Goal: Task Accomplishment & Management: Complete application form

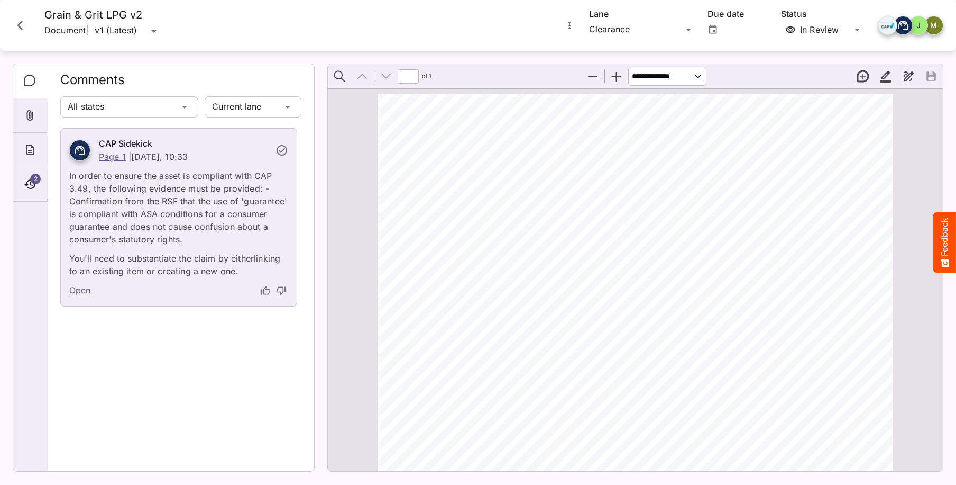
scroll to position [6, 0]
click at [79, 289] on link "Open" at bounding box center [80, 291] width 22 height 14
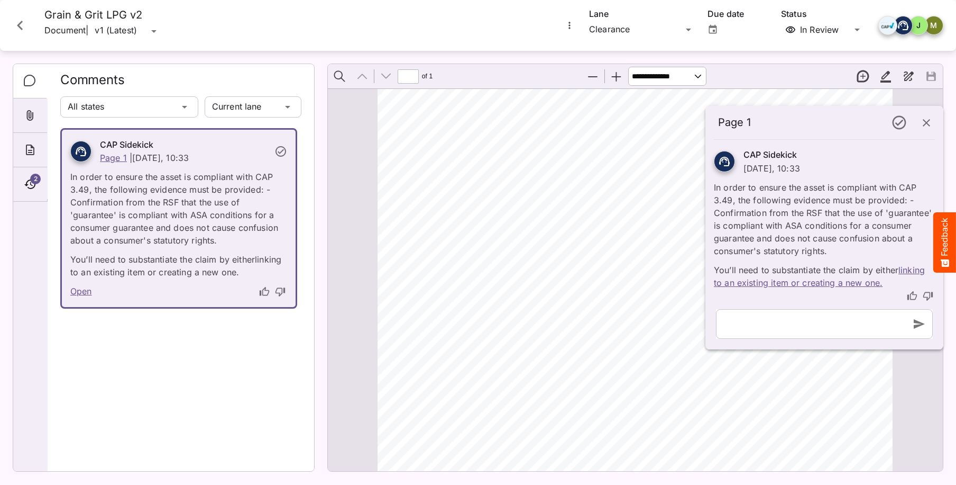
scroll to position [6, 0]
click at [868, 284] on link "linking to an existing item or creating a new one." at bounding box center [819, 276] width 211 height 23
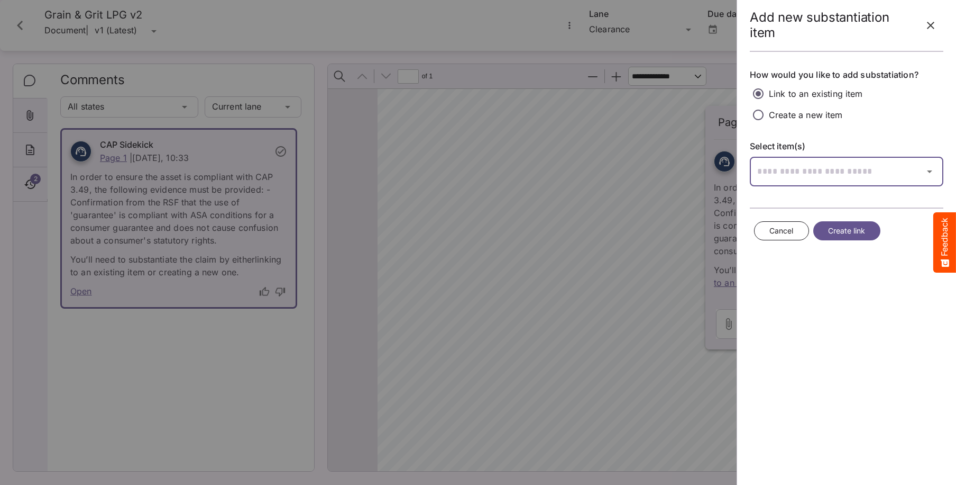
click at [768, 166] on input "text" at bounding box center [833, 172] width 167 height 30
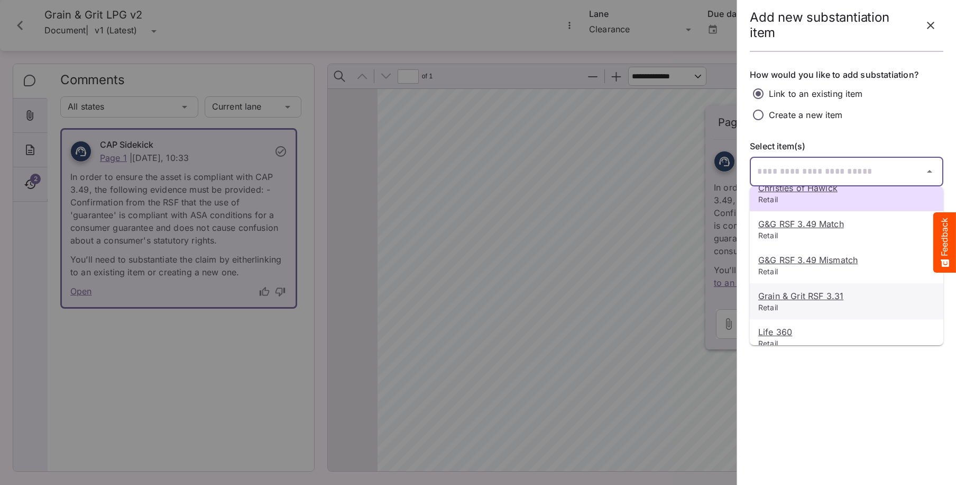
scroll to position [0, 0]
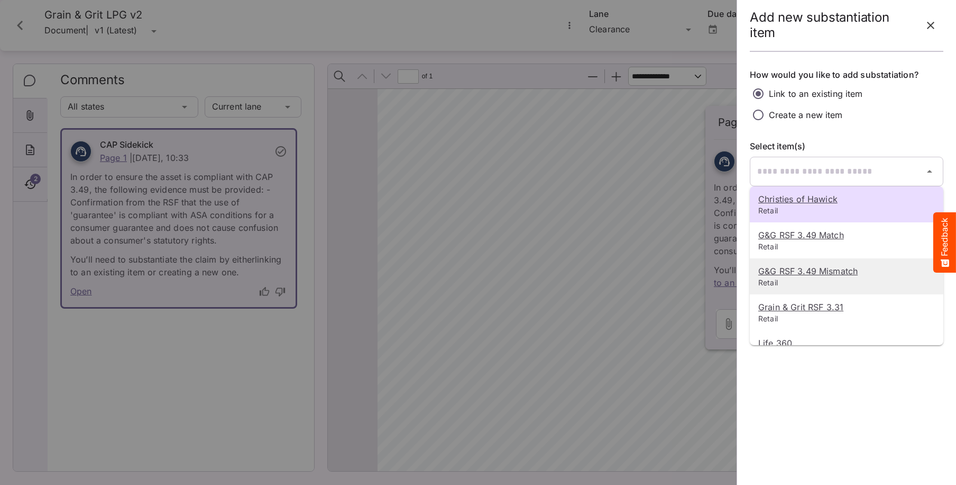
click at [776, 269] on u "G&G RSF 3.49 Mismatch" at bounding box center [808, 271] width 99 height 11
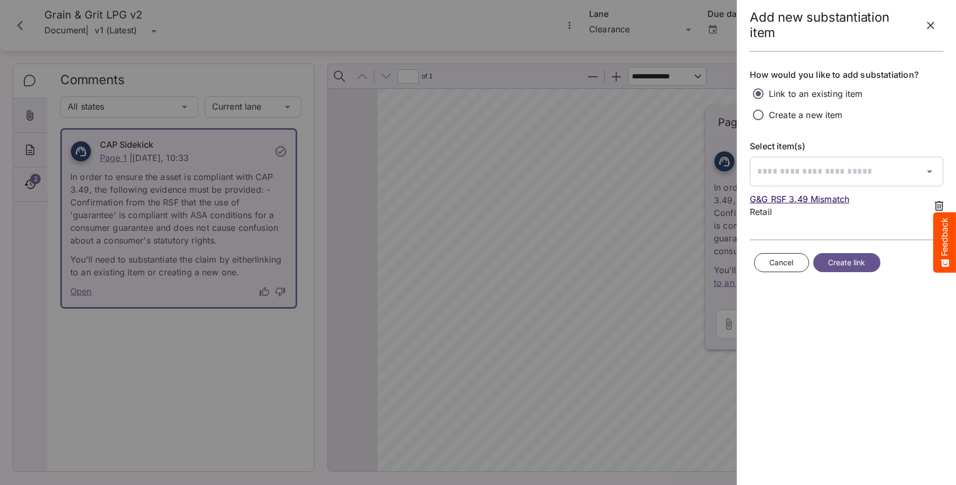
click at [840, 267] on span "Create link" at bounding box center [847, 262] width 38 height 13
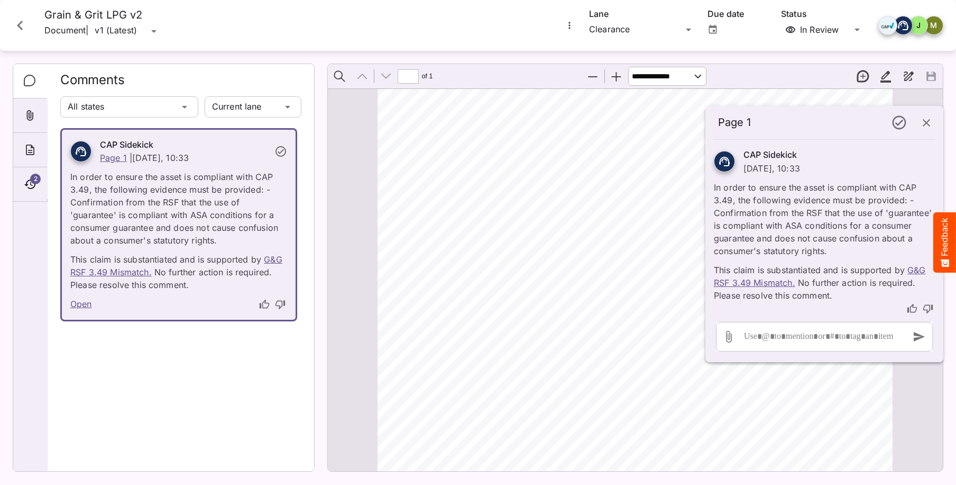
click at [85, 304] on link "Open" at bounding box center [81, 304] width 22 height 14
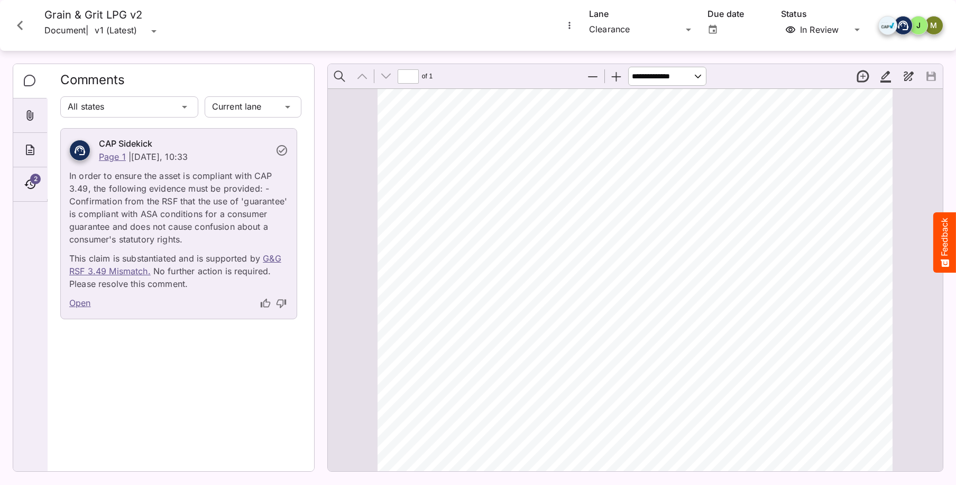
click at [82, 302] on link "Open" at bounding box center [80, 303] width 22 height 14
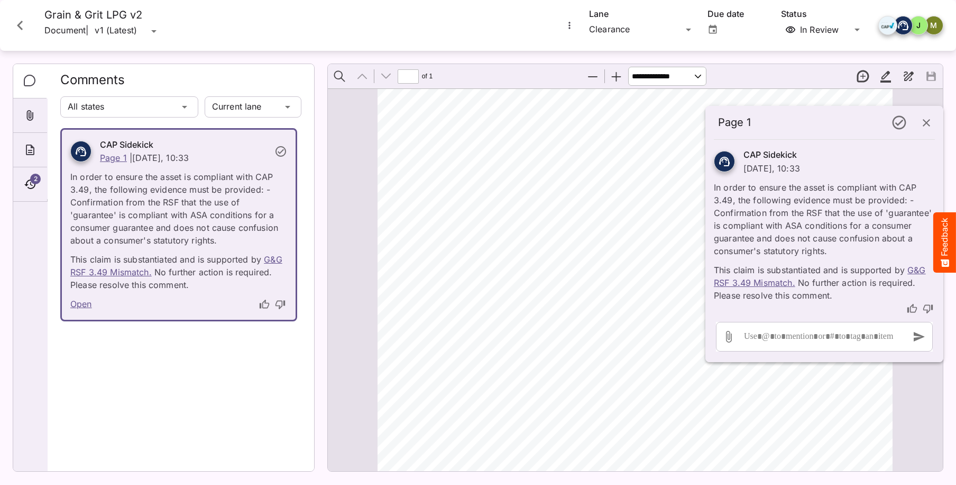
click at [81, 305] on link "Open" at bounding box center [81, 304] width 22 height 14
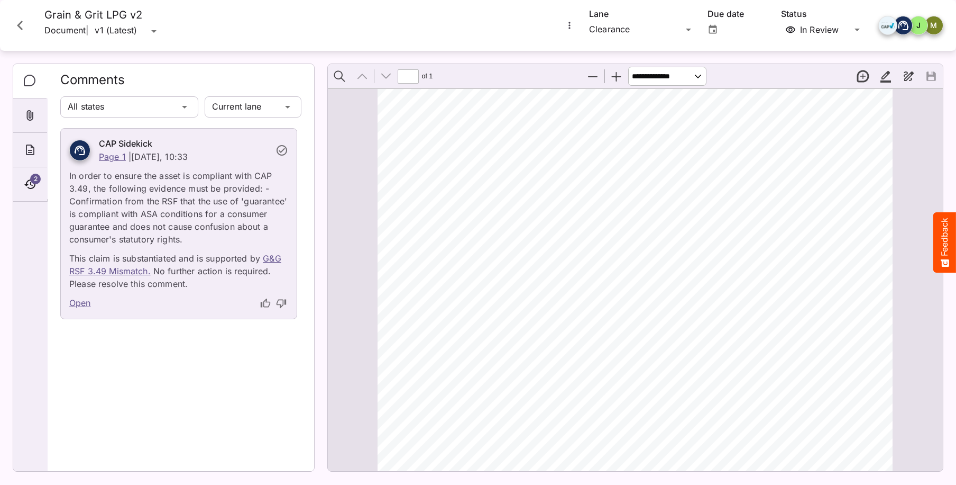
click at [81, 305] on link "Open" at bounding box center [80, 303] width 22 height 14
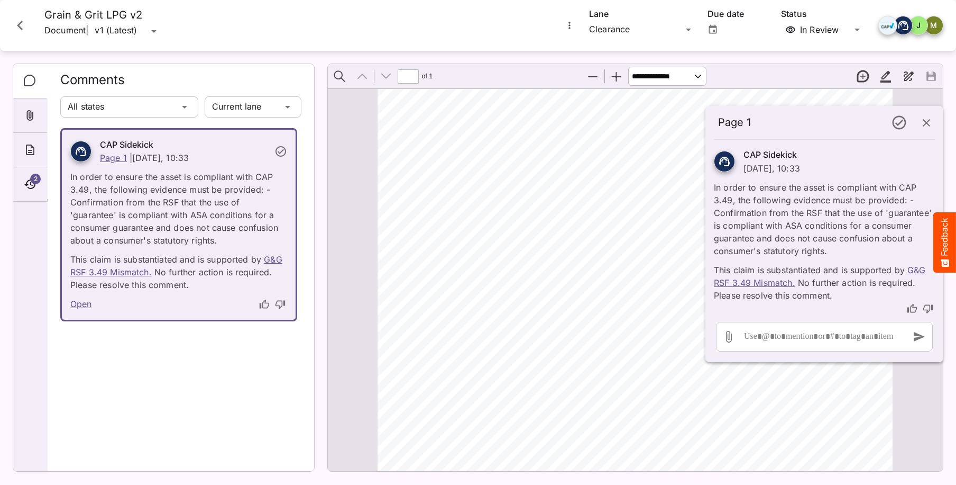
click at [924, 123] on icon "button" at bounding box center [926, 122] width 13 height 13
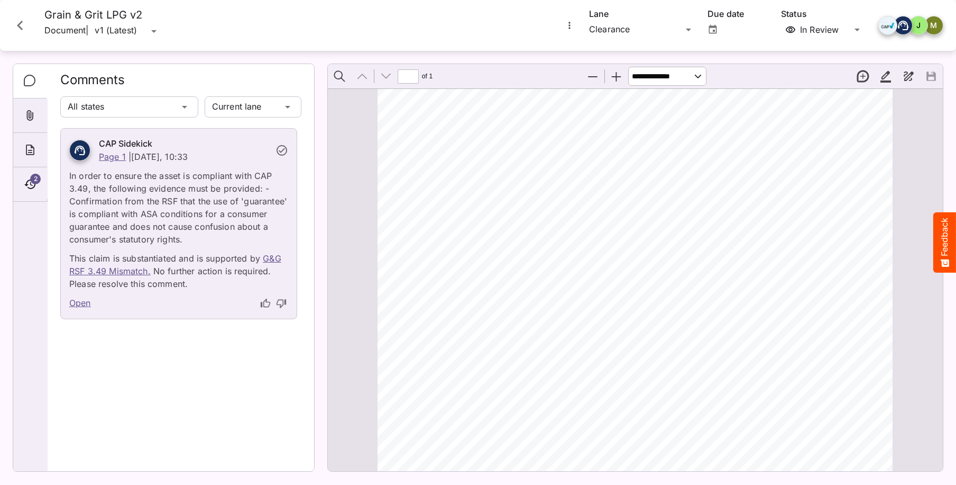
click at [14, 23] on icon "Close card" at bounding box center [20, 25] width 19 height 19
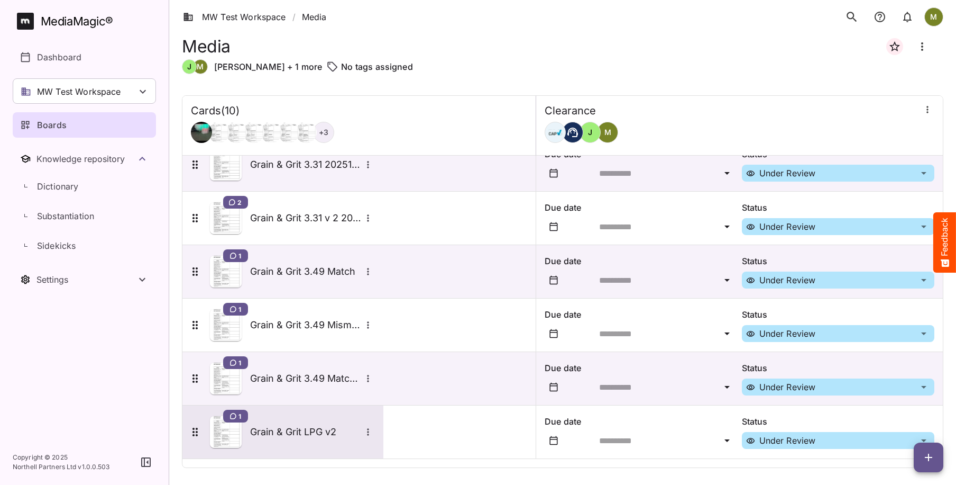
click at [275, 433] on h5 "Grain & Grit LPG v2" at bounding box center [305, 431] width 111 height 13
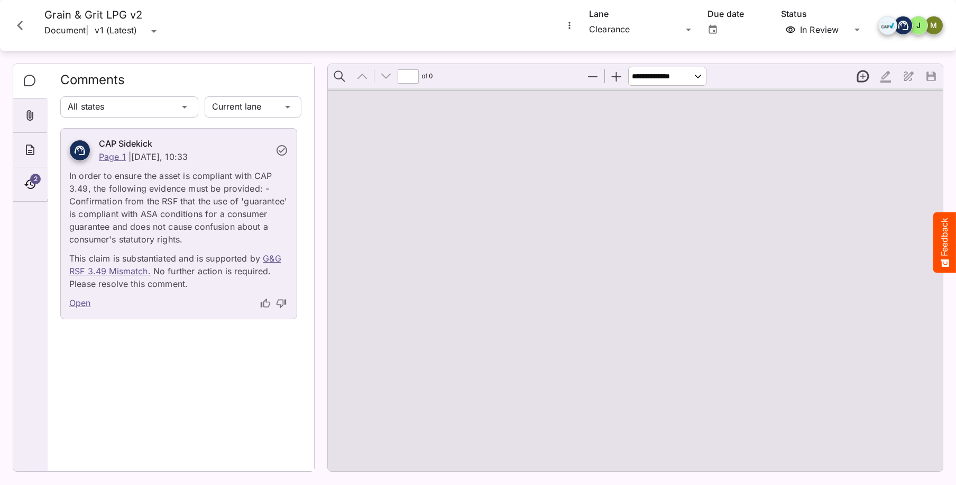
type input "*"
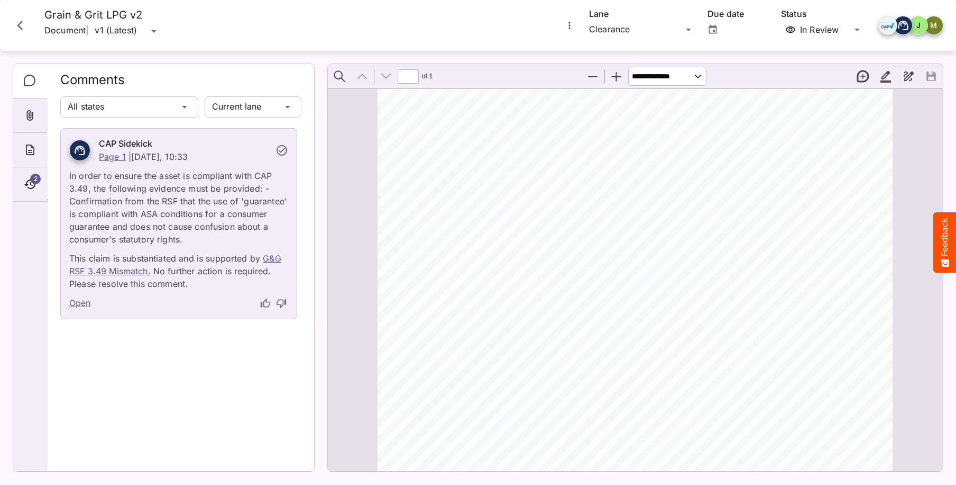
click at [19, 25] on icon "Close card" at bounding box center [20, 26] width 6 height 10
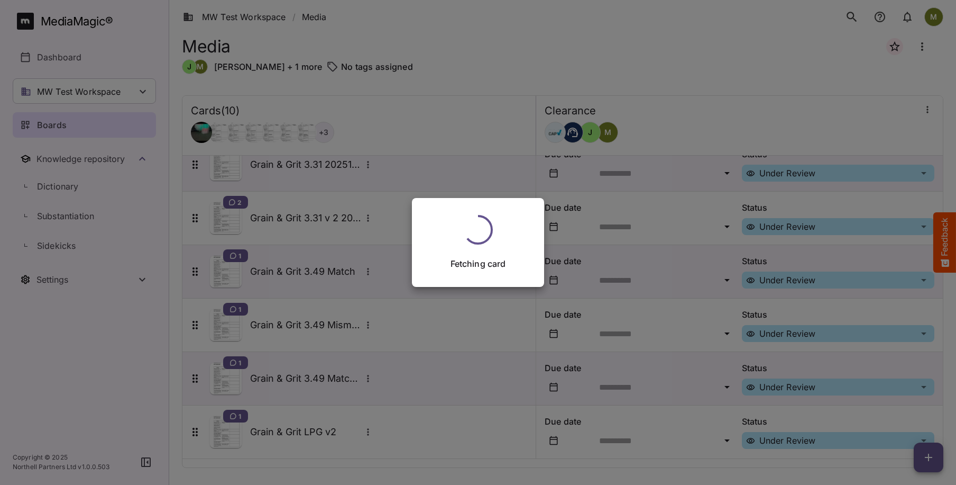
scroll to position [231, 0]
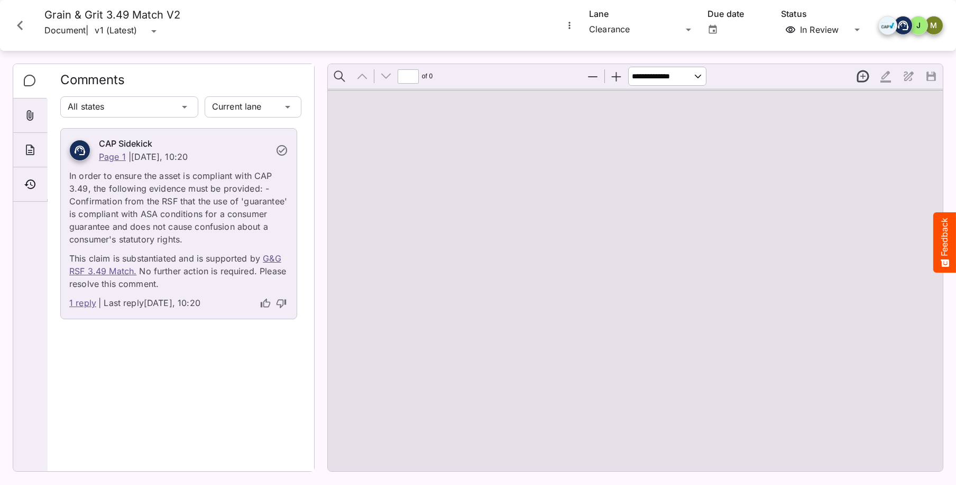
type input "*"
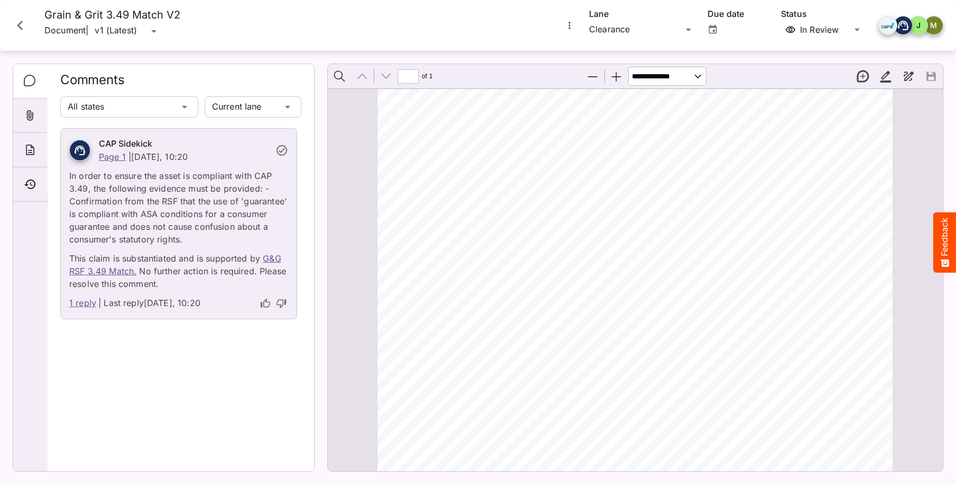
click at [23, 24] on icon "Close card" at bounding box center [20, 25] width 19 height 19
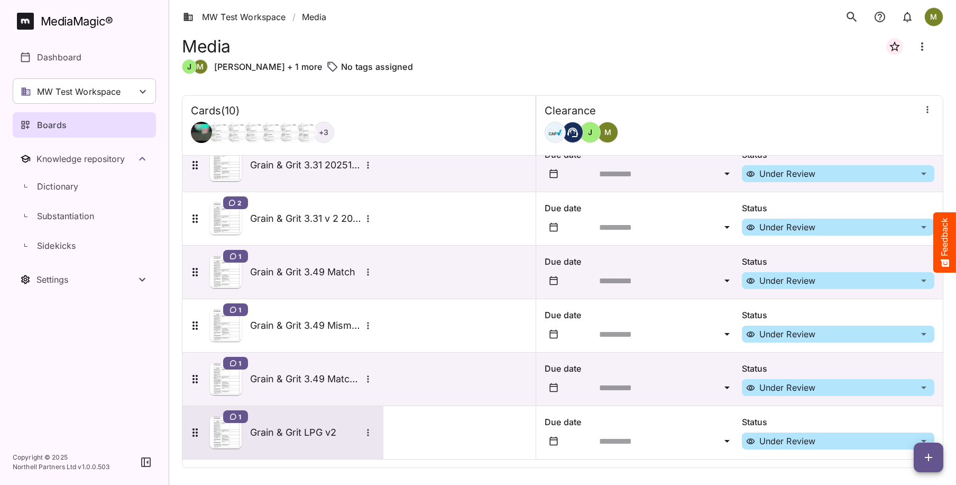
click at [236, 438] on img at bounding box center [226, 432] width 32 height 32
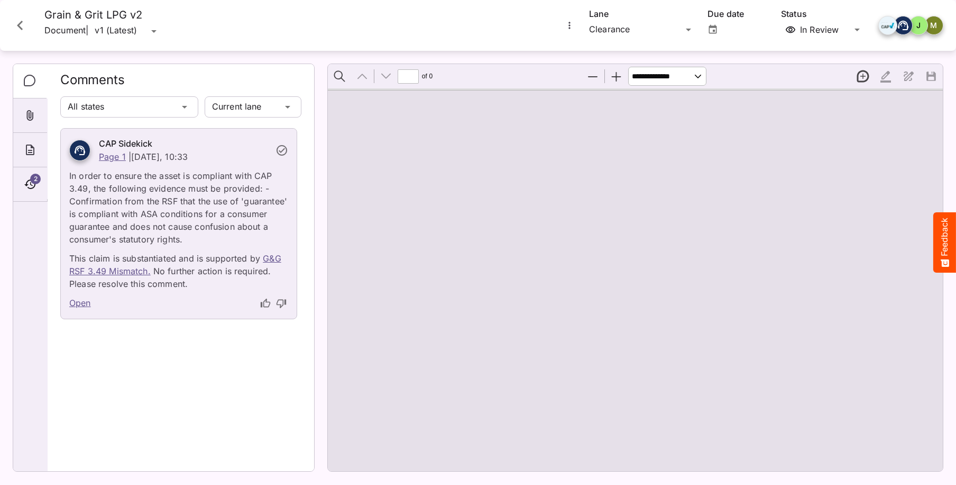
type input "*"
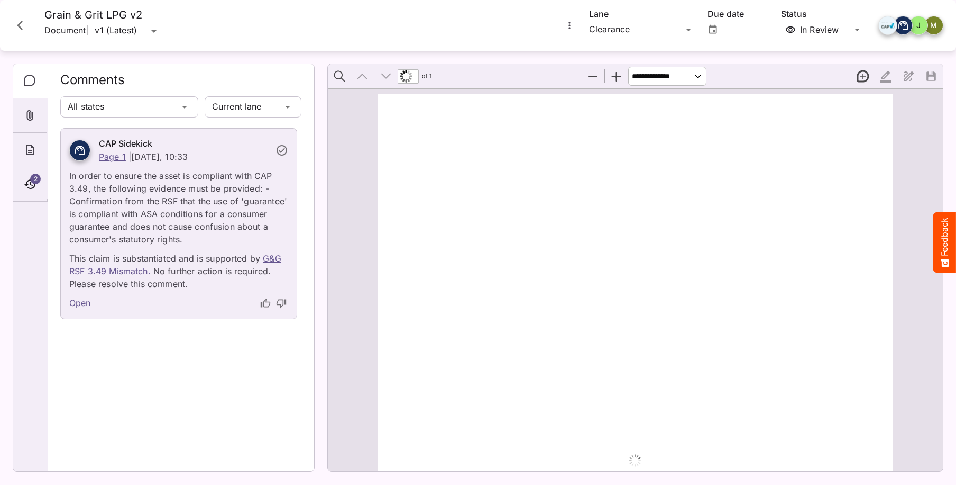
scroll to position [6, 0]
click at [79, 304] on link "Open" at bounding box center [80, 303] width 22 height 14
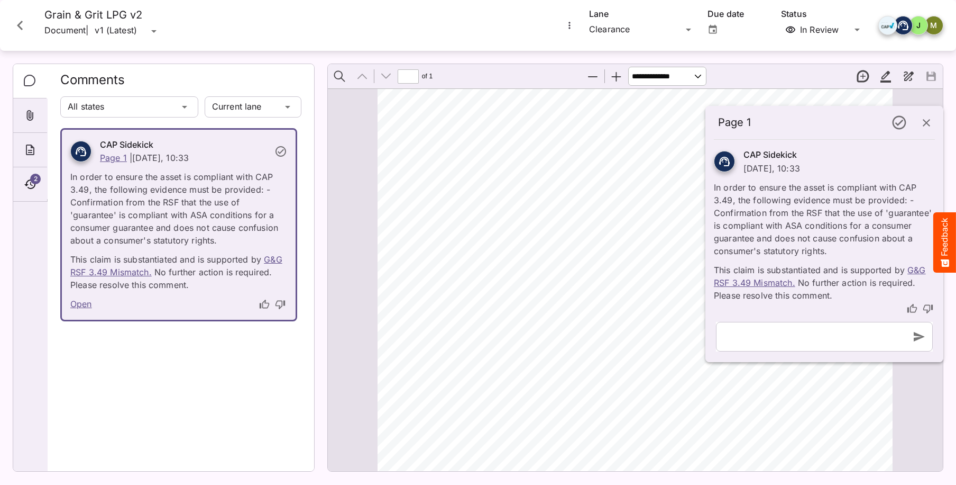
scroll to position [6, 0]
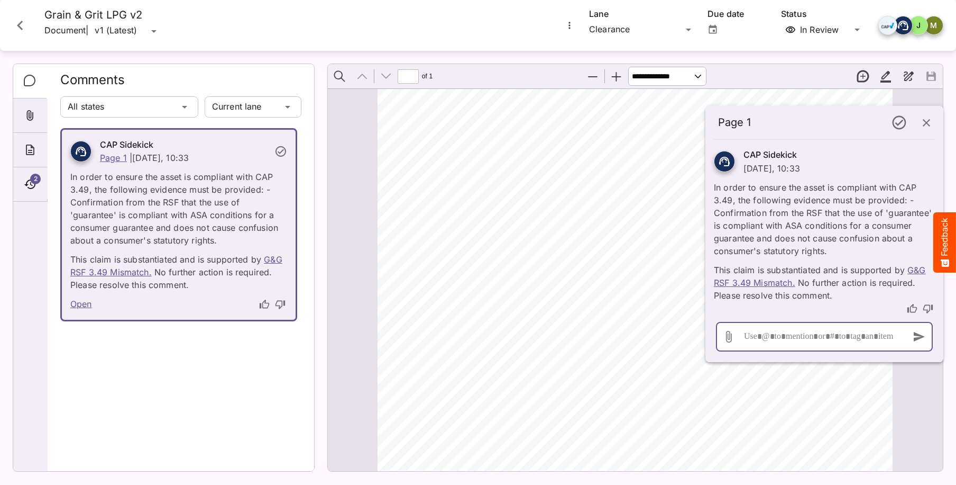
click at [786, 344] on div at bounding box center [822, 337] width 161 height 30
click at [924, 126] on icon "button" at bounding box center [926, 122] width 13 height 13
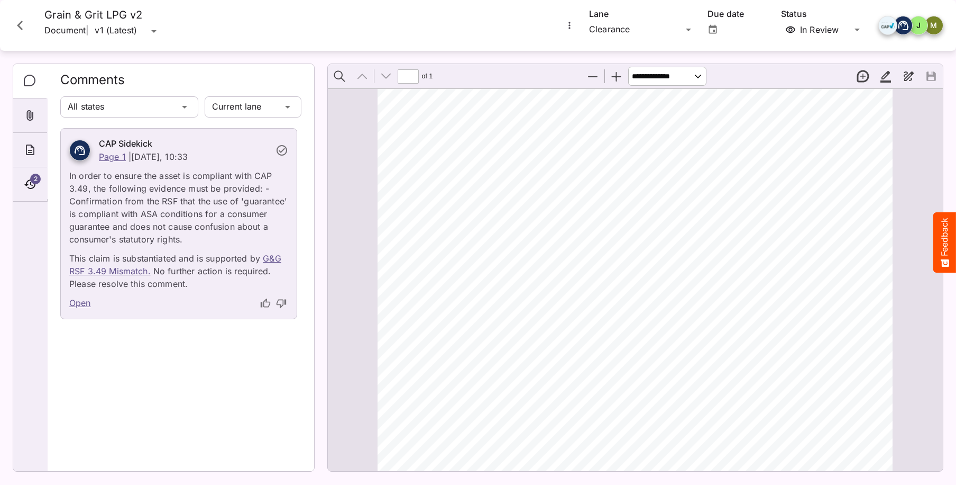
click at [17, 27] on icon "Close card" at bounding box center [20, 25] width 19 height 19
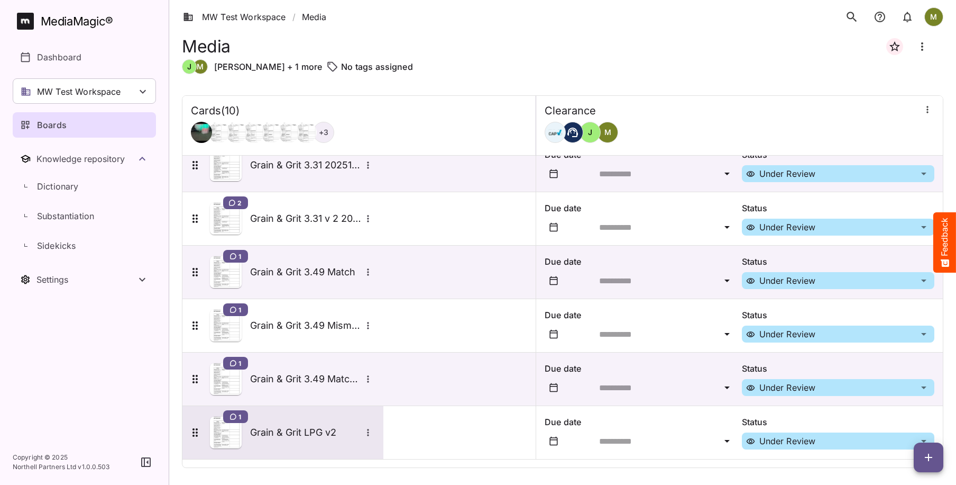
scroll to position [231, 0]
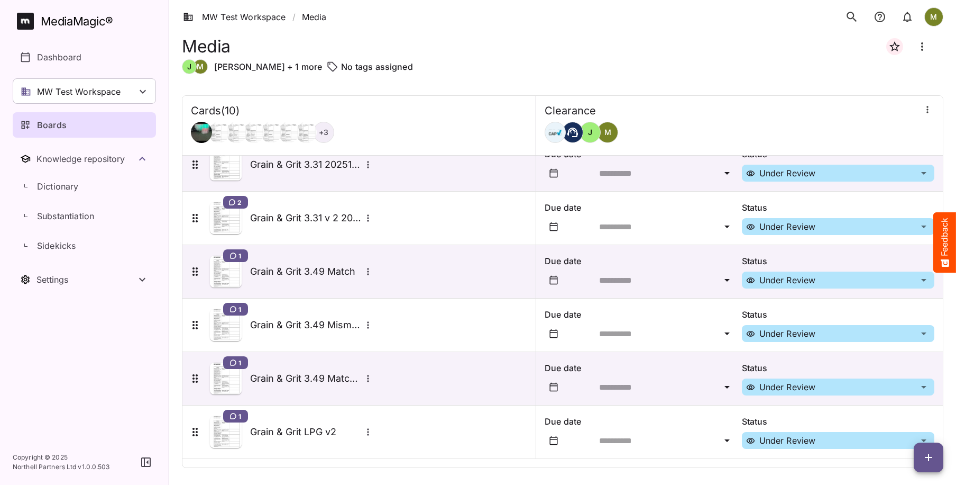
click at [927, 455] on icon "button" at bounding box center [929, 457] width 13 height 13
click at [891, 390] on p "Add new card" at bounding box center [902, 389] width 57 height 13
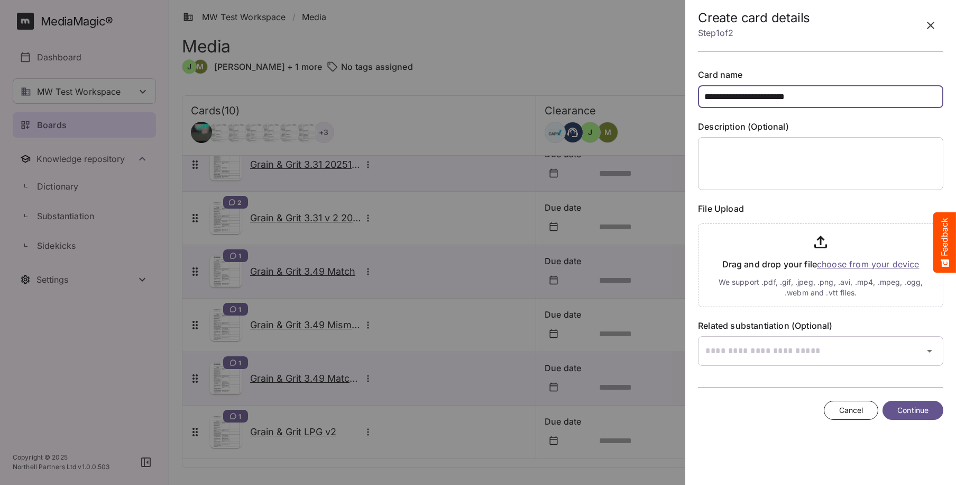
type input "**********"
click at [849, 263] on input "file" at bounding box center [820, 263] width 245 height 88
click at [841, 266] on input "file" at bounding box center [820, 263] width 245 height 88
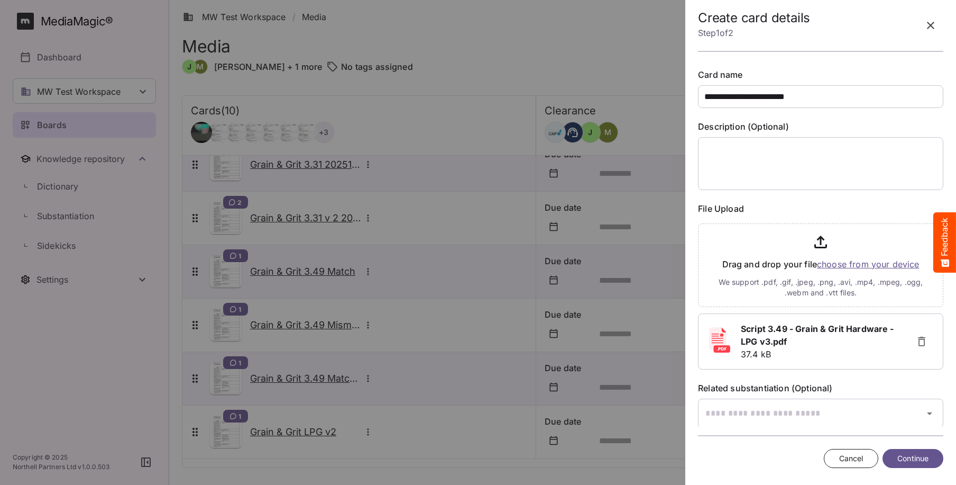
click at [901, 457] on span "Continue" at bounding box center [913, 458] width 31 height 13
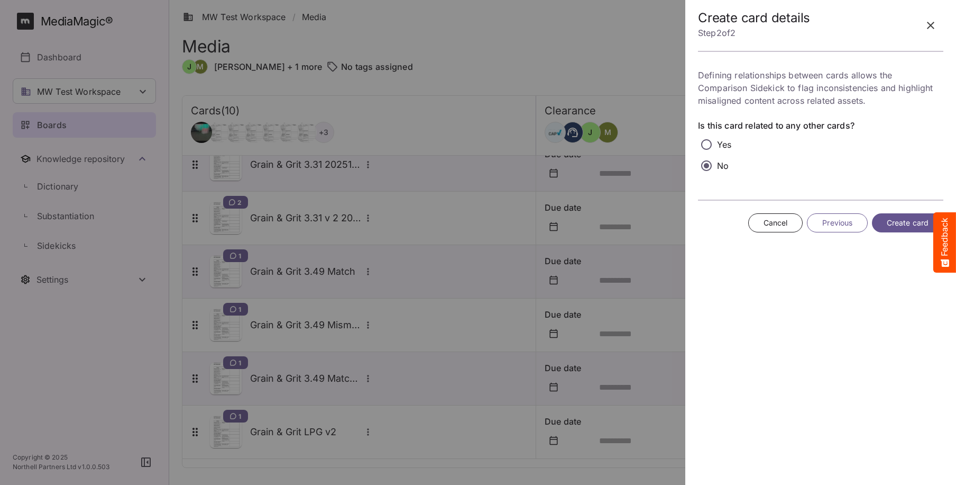
click at [897, 226] on span "Create card" at bounding box center [908, 222] width 42 height 13
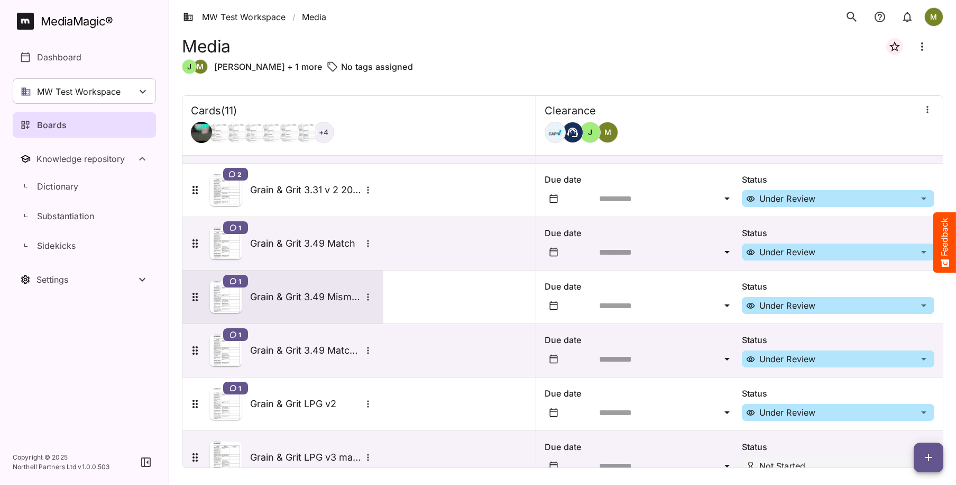
scroll to position [285, 0]
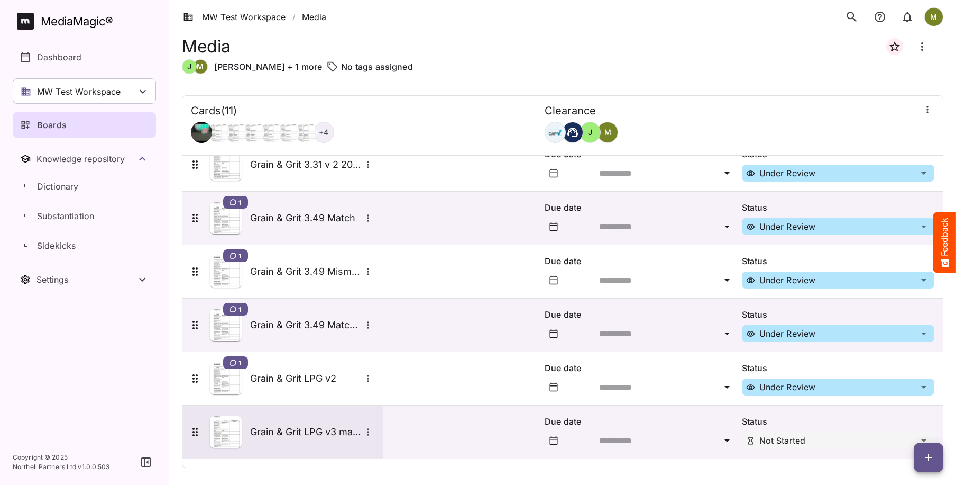
click at [313, 432] on h5 "Grain & Grit LPG v3 match" at bounding box center [305, 431] width 111 height 13
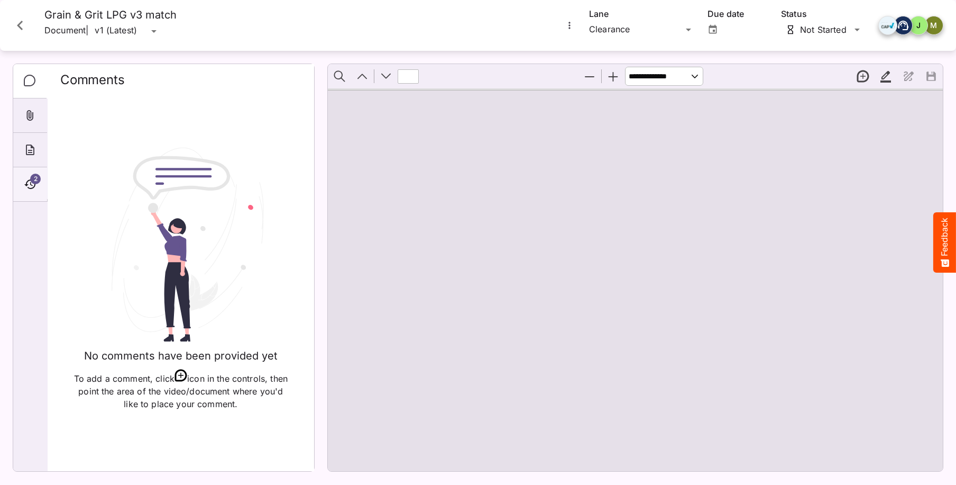
click at [30, 182] on icon "Timeline" at bounding box center [29, 184] width 11 height 10
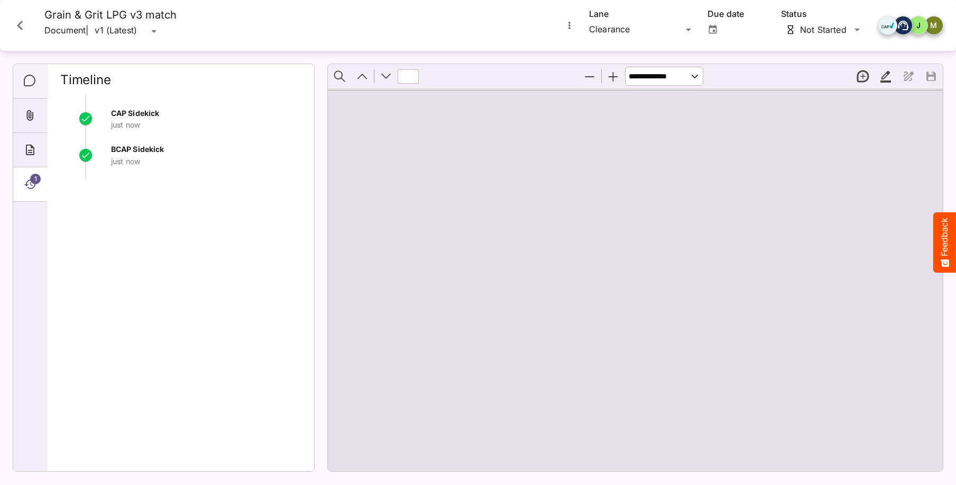
click at [30, 83] on icon "Comments" at bounding box center [30, 81] width 13 height 13
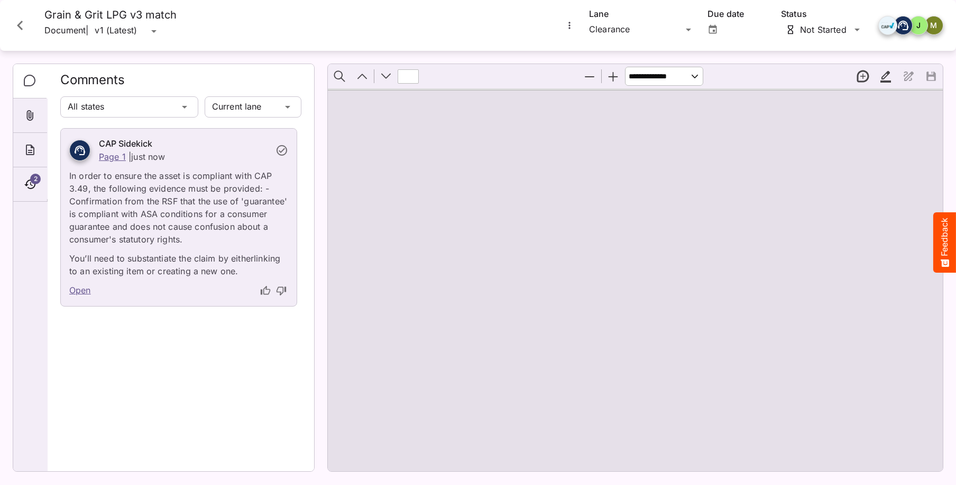
click at [85, 289] on link "Open" at bounding box center [80, 291] width 22 height 14
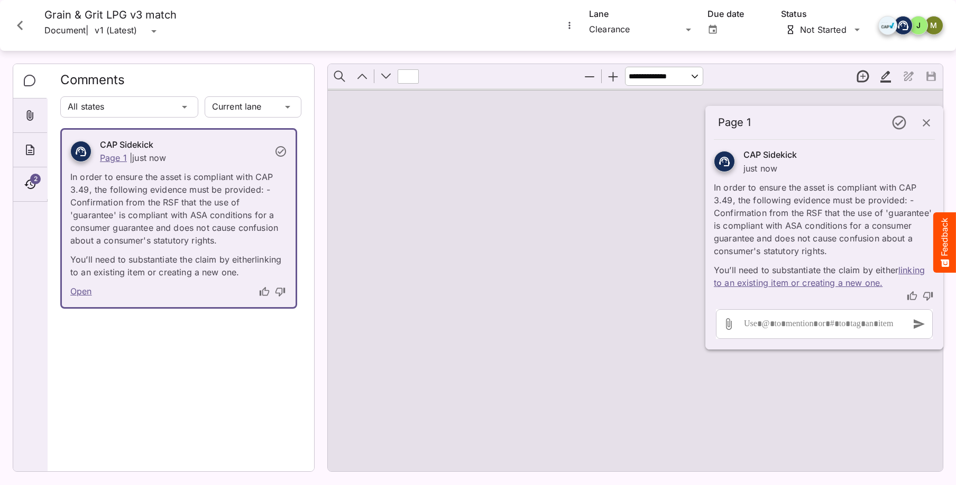
click at [862, 284] on link "linking to an existing item or creating a new one." at bounding box center [819, 276] width 211 height 23
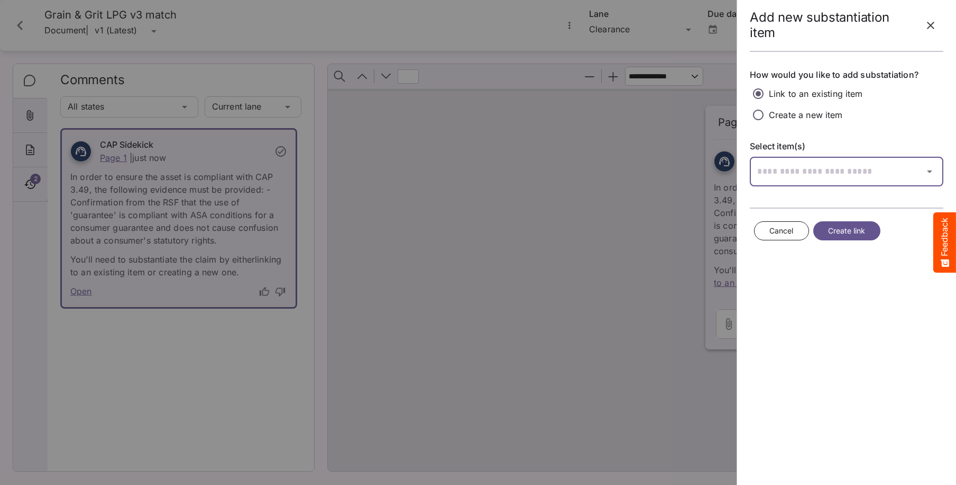
click at [804, 176] on input "text" at bounding box center [833, 172] width 167 height 30
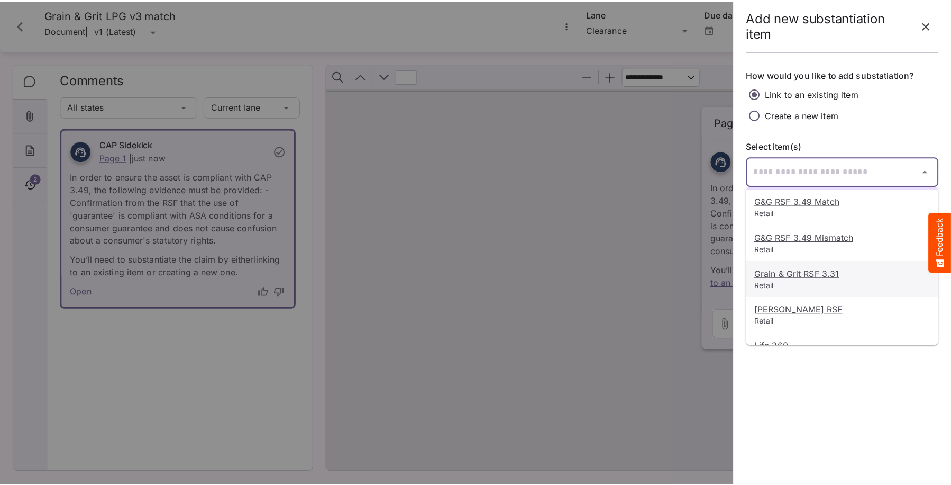
scroll to position [13, 0]
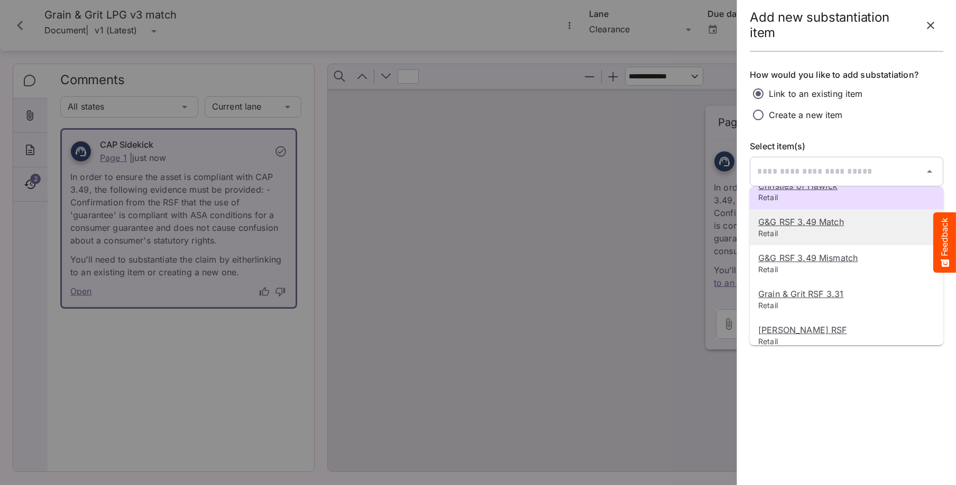
click at [810, 223] on u "G&G RSF 3.49 Match" at bounding box center [802, 221] width 86 height 11
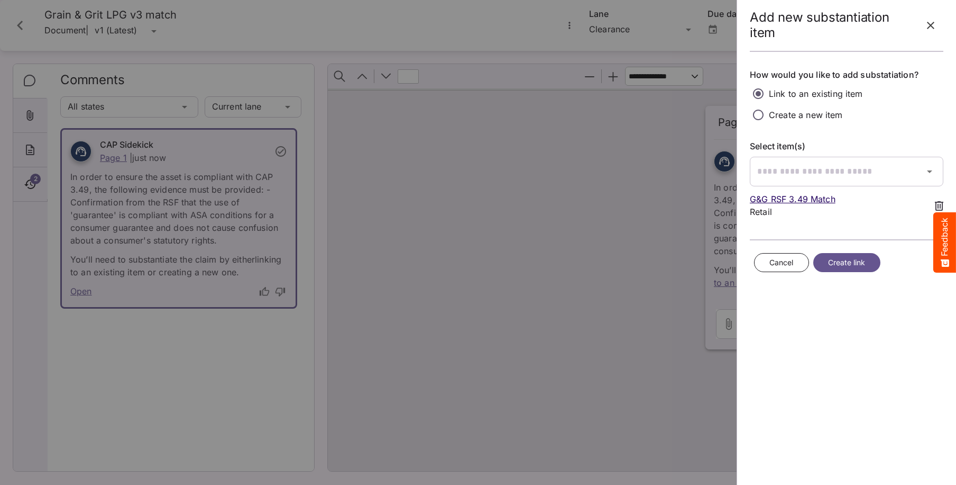
click at [843, 261] on span "Create link" at bounding box center [847, 262] width 38 height 13
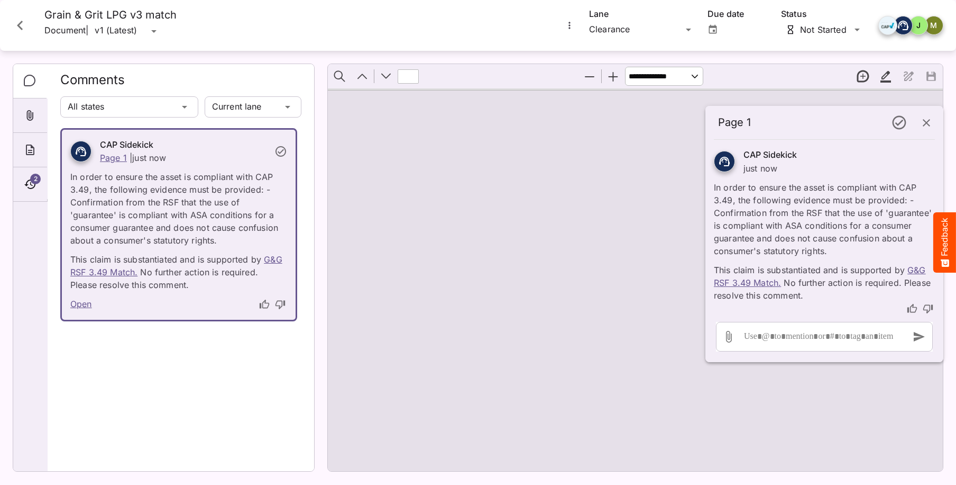
click at [80, 305] on link "Open" at bounding box center [81, 304] width 22 height 14
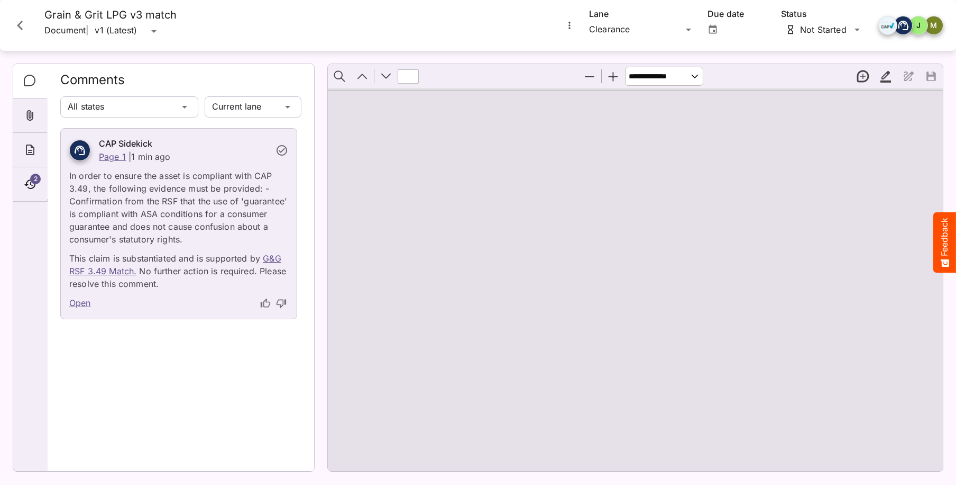
click at [81, 301] on link "Open" at bounding box center [80, 303] width 22 height 14
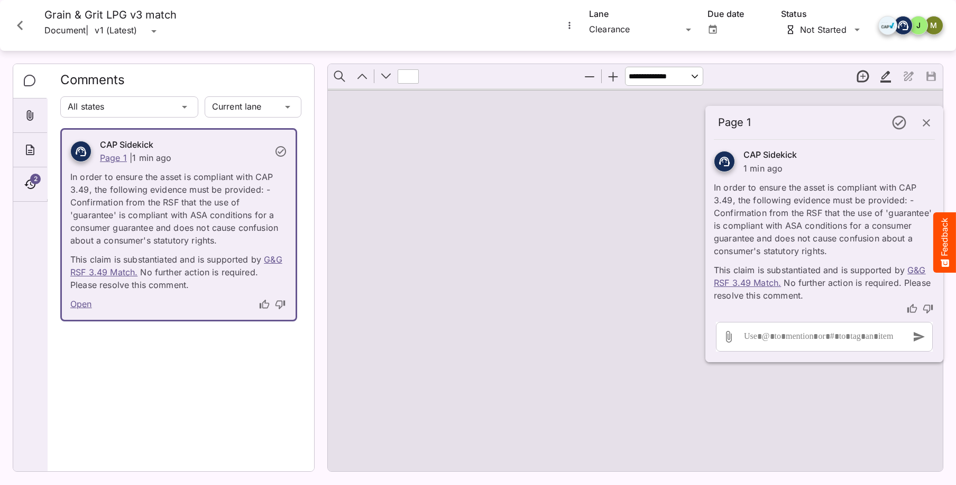
click at [729, 284] on link "G&G RSF 3.49 Match." at bounding box center [820, 276] width 212 height 23
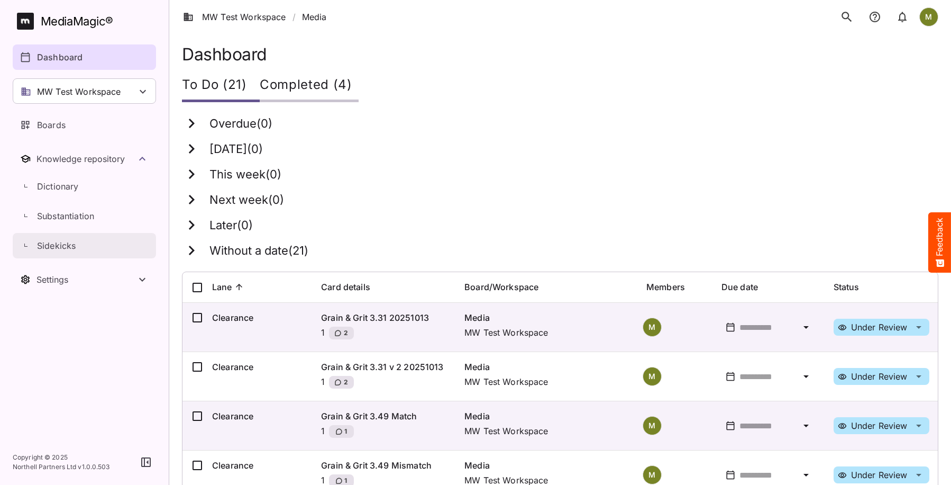
click at [61, 244] on p "Sidekicks" at bounding box center [56, 245] width 39 height 13
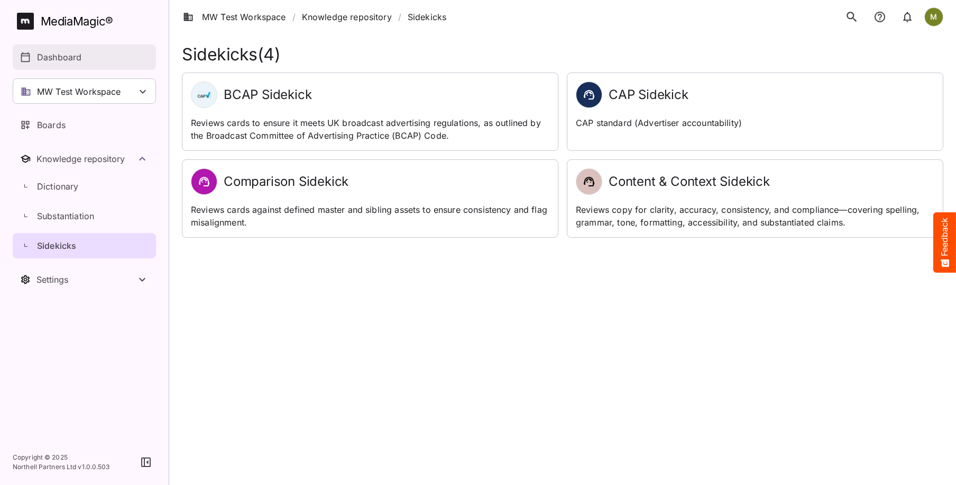
click at [47, 59] on p "Dashboard" at bounding box center [59, 57] width 44 height 13
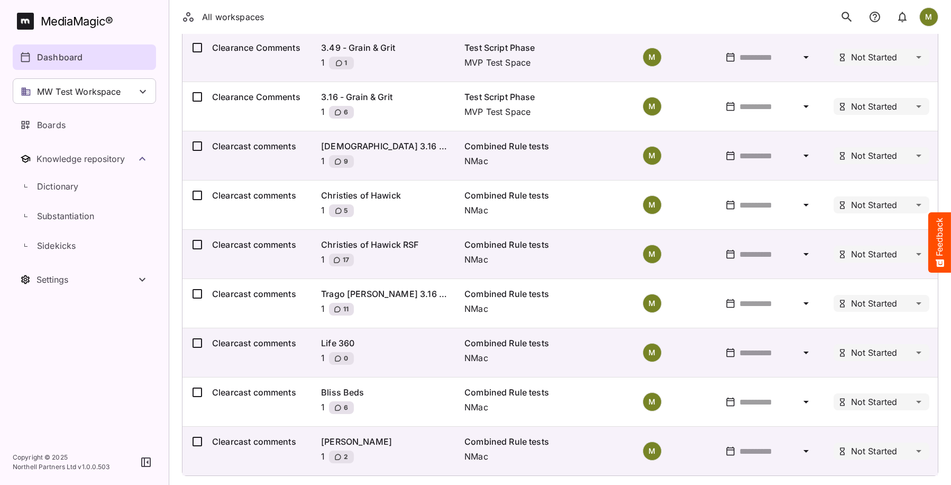
scroll to position [868, 0]
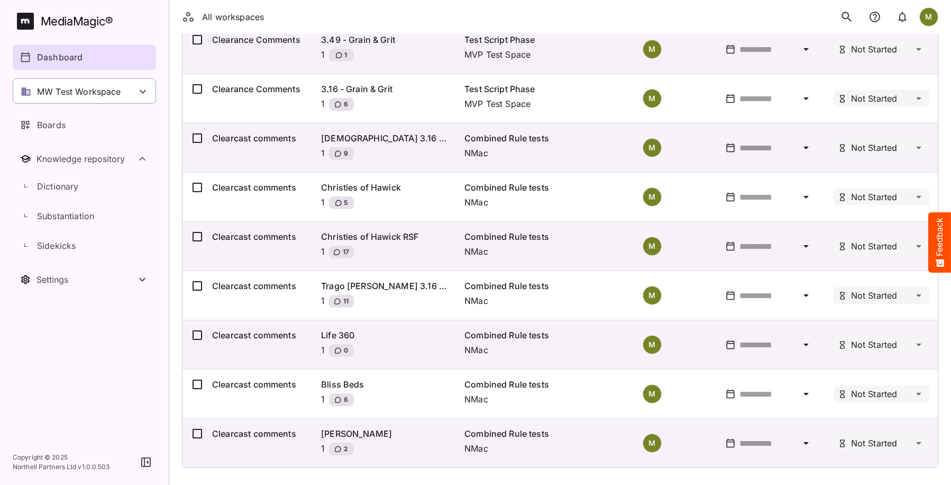
click at [88, 90] on p "MW Test Workspace" at bounding box center [79, 91] width 84 height 13
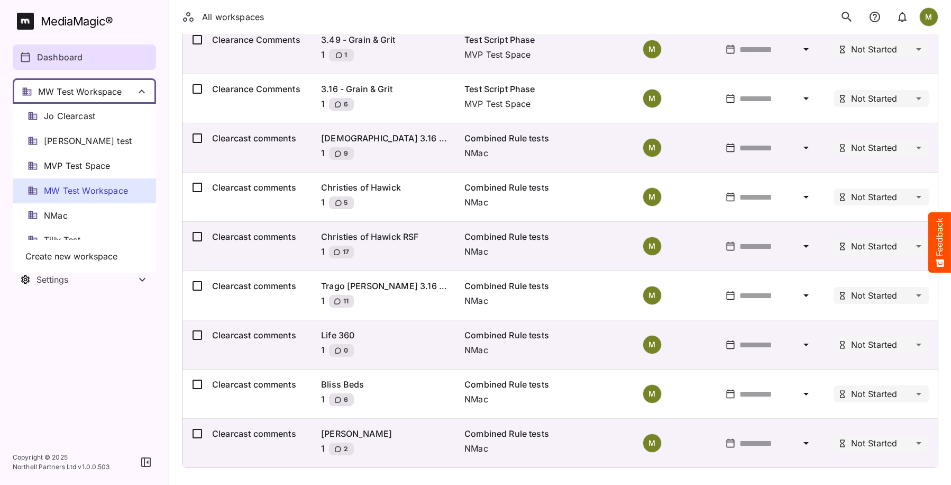
click at [76, 88] on div at bounding box center [475, 242] width 951 height 485
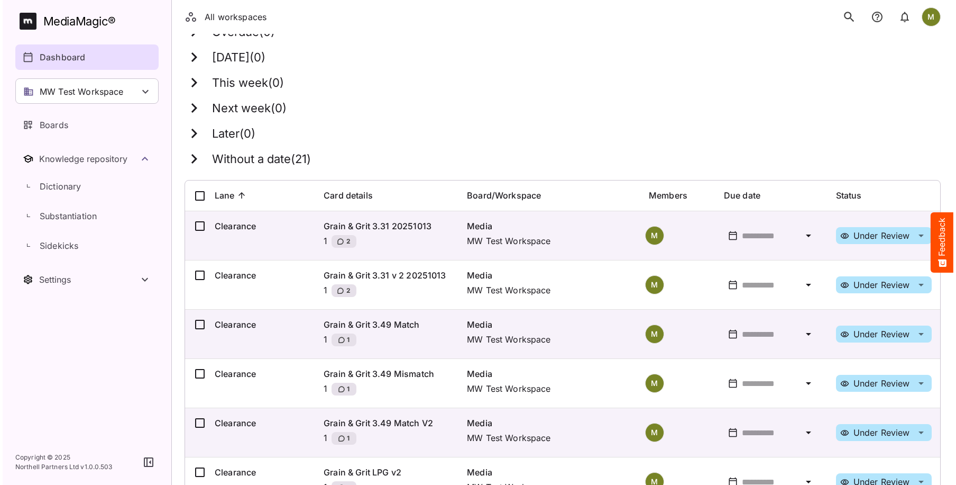
scroll to position [0, 0]
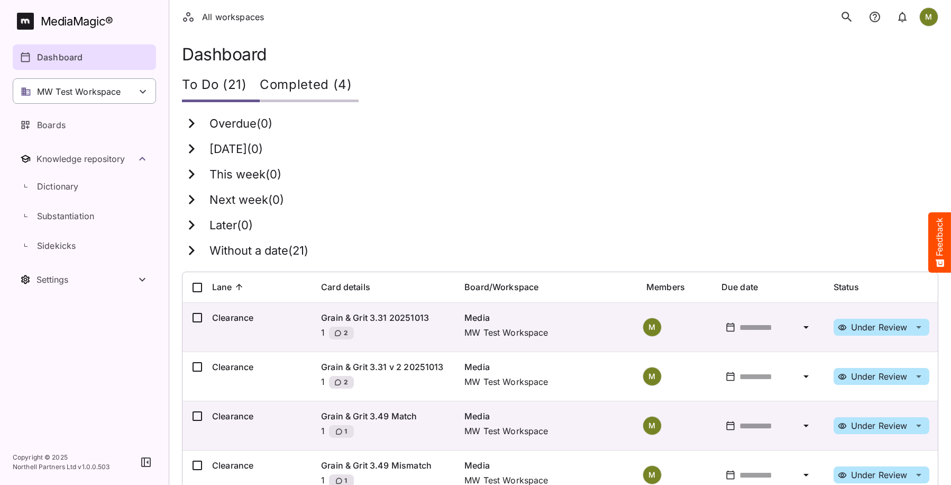
click at [47, 87] on p "MW Test Workspace" at bounding box center [79, 91] width 84 height 13
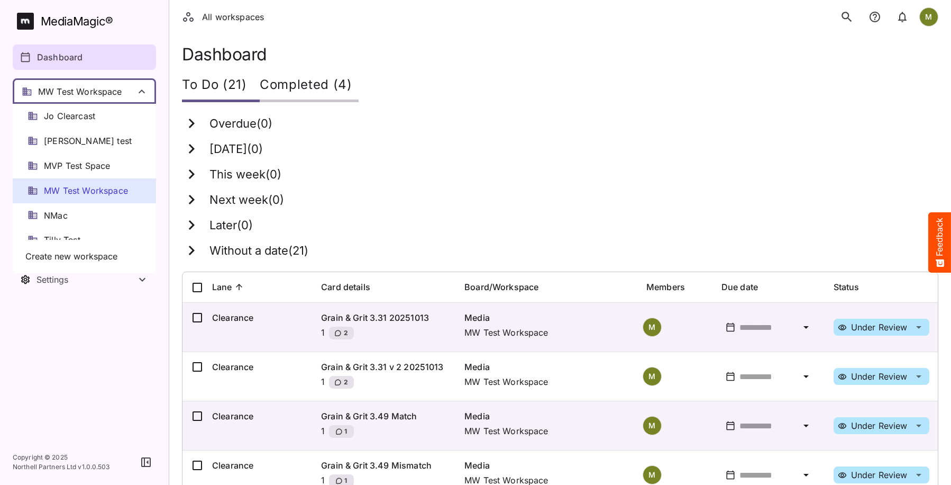
click at [62, 89] on div at bounding box center [475, 242] width 951 height 485
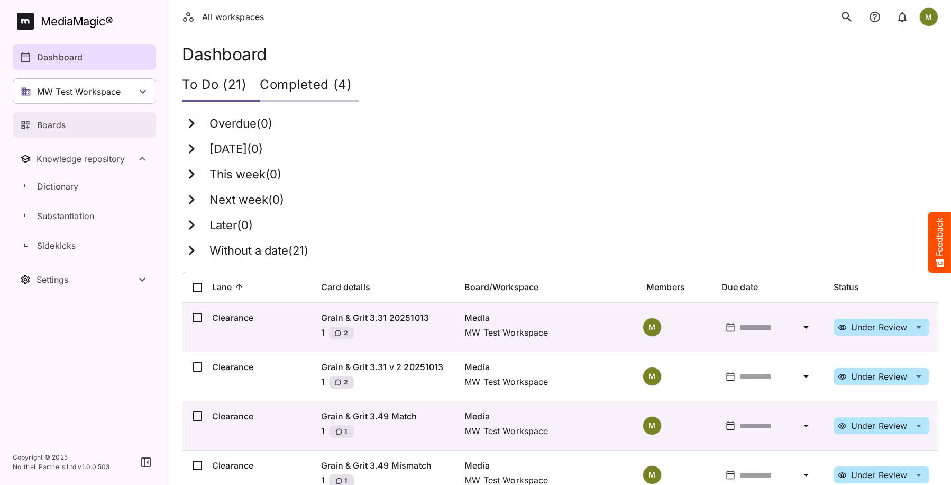
click at [60, 124] on p "Boards" at bounding box center [51, 124] width 29 height 13
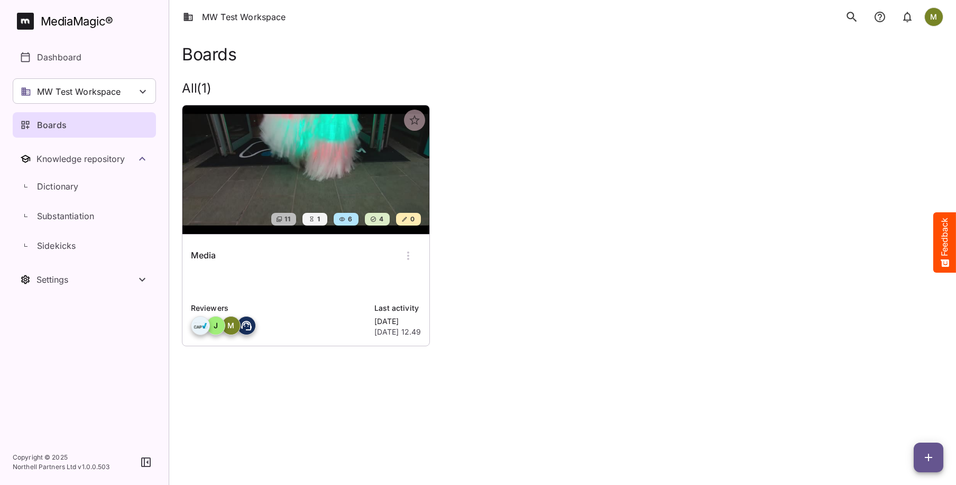
click at [293, 268] on div "Media" at bounding box center [306, 255] width 230 height 25
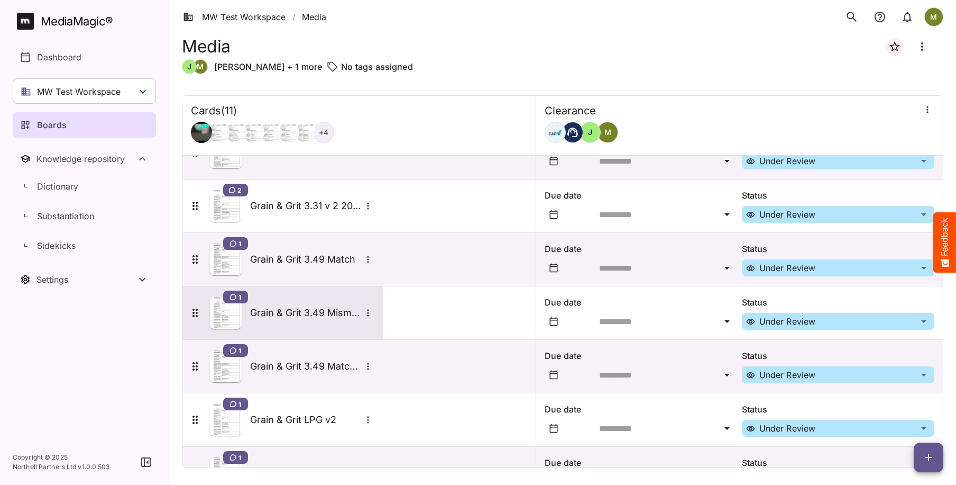
scroll to position [285, 0]
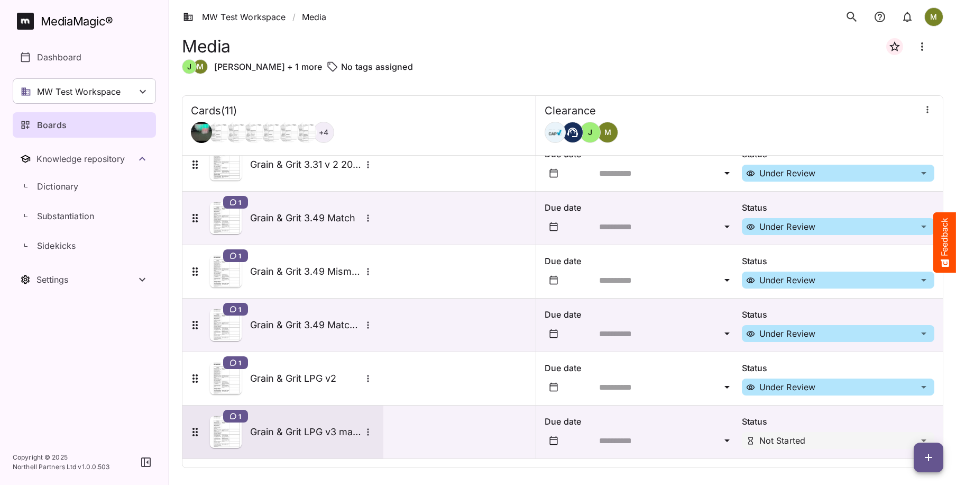
click at [226, 429] on img at bounding box center [226, 432] width 32 height 32
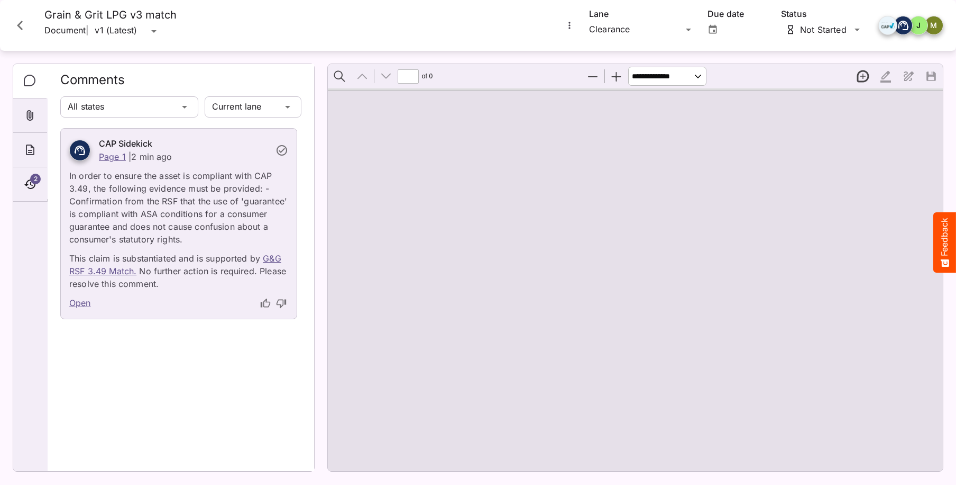
type input "*"
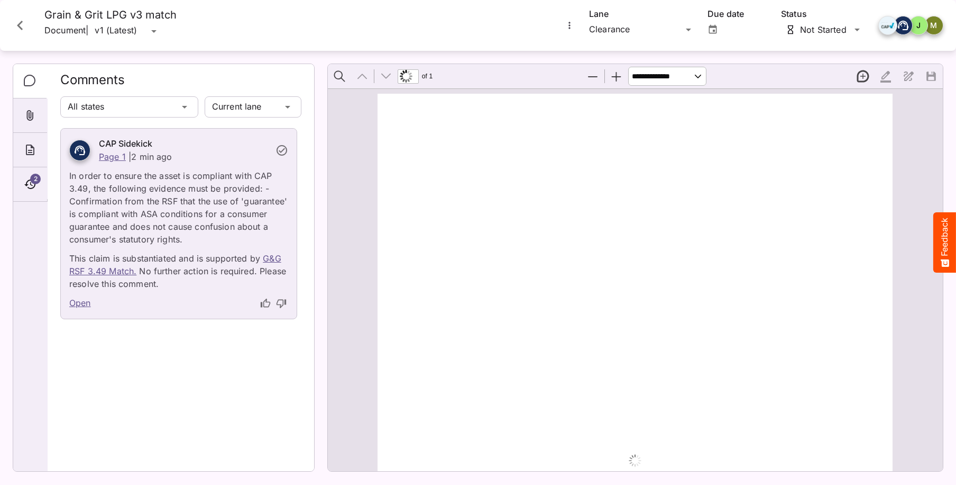
scroll to position [6, 0]
click at [105, 158] on link "Page 1" at bounding box center [112, 156] width 27 height 11
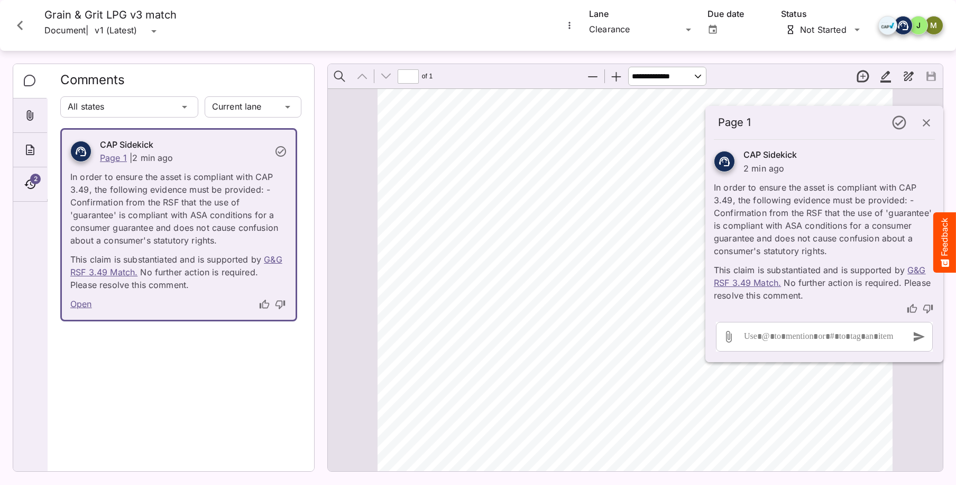
click at [22, 26] on icon "Close card" at bounding box center [20, 25] width 19 height 19
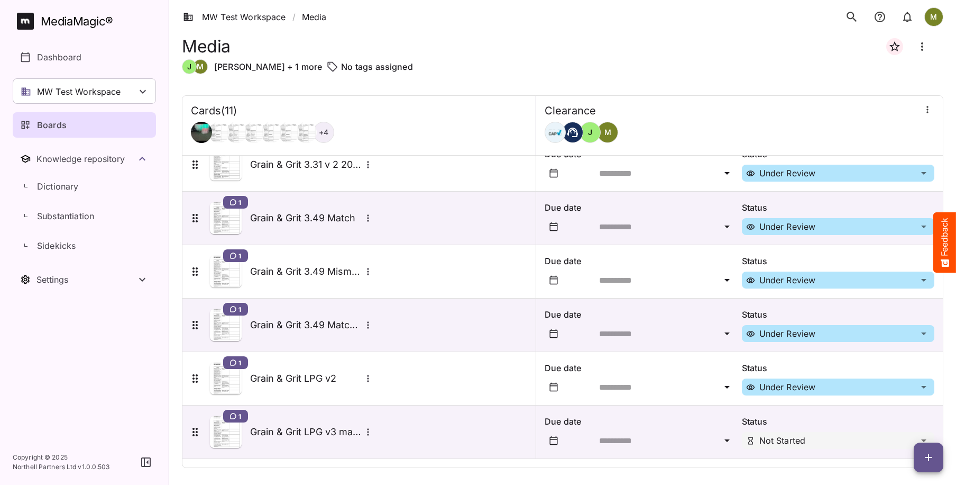
click at [925, 454] on icon "button" at bounding box center [929, 457] width 13 height 13
click at [895, 388] on p "Add new card" at bounding box center [902, 389] width 57 height 13
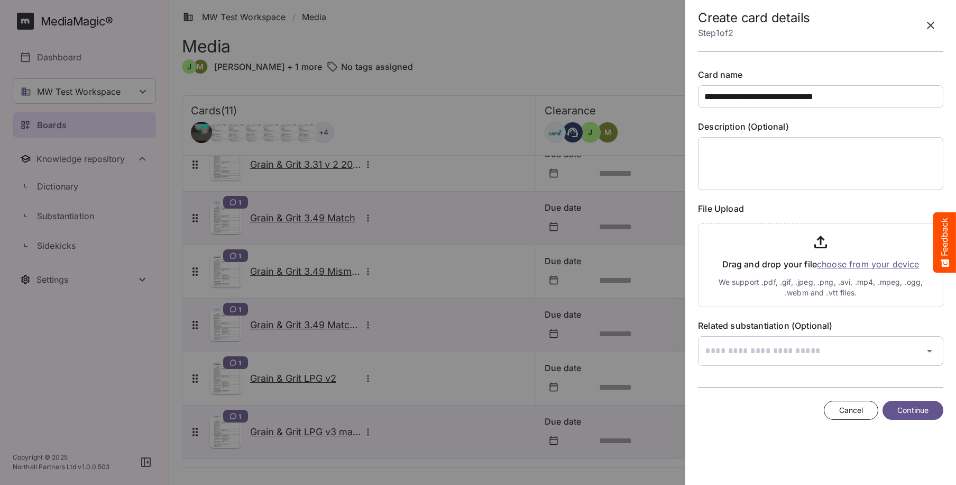
type input "**********"
click at [846, 265] on input "file" at bounding box center [820, 263] width 245 height 88
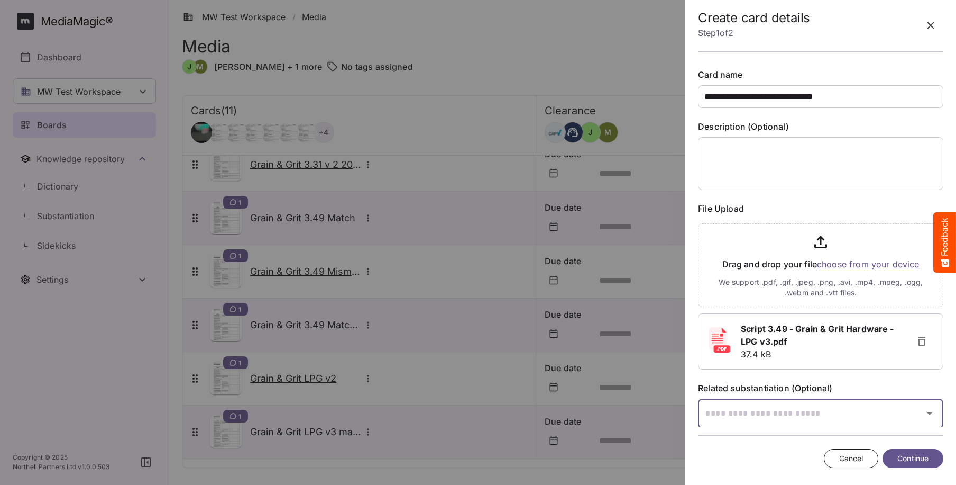
click at [752, 409] on input "text" at bounding box center [807, 413] width 219 height 30
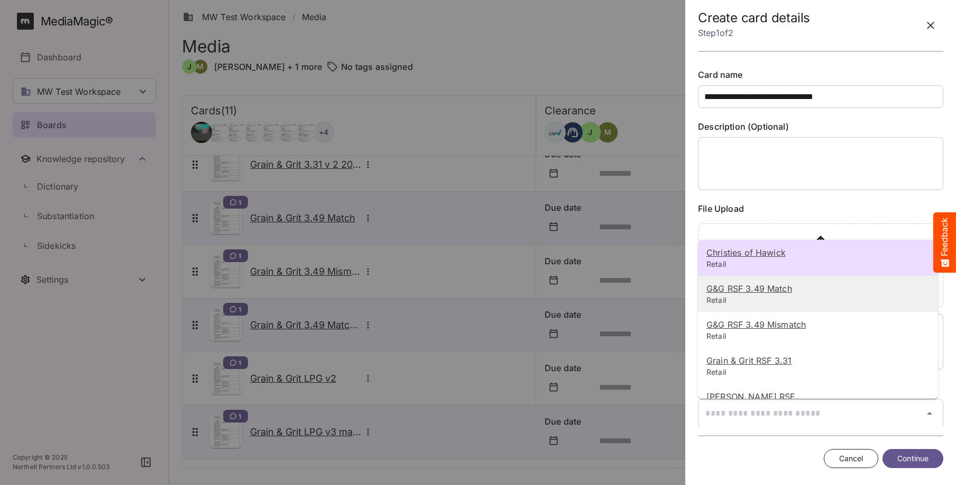
click at [731, 287] on u "G&G RSF 3.49 Match" at bounding box center [750, 288] width 86 height 11
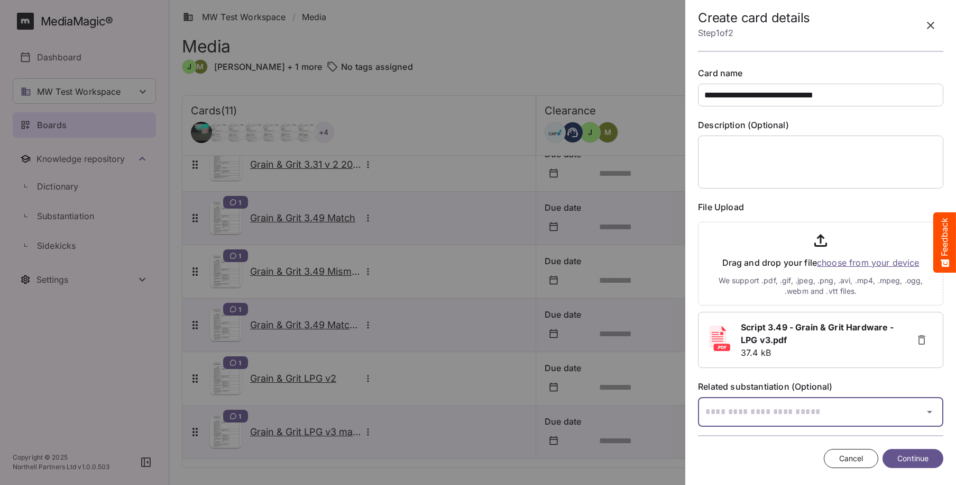
scroll to position [46, 0]
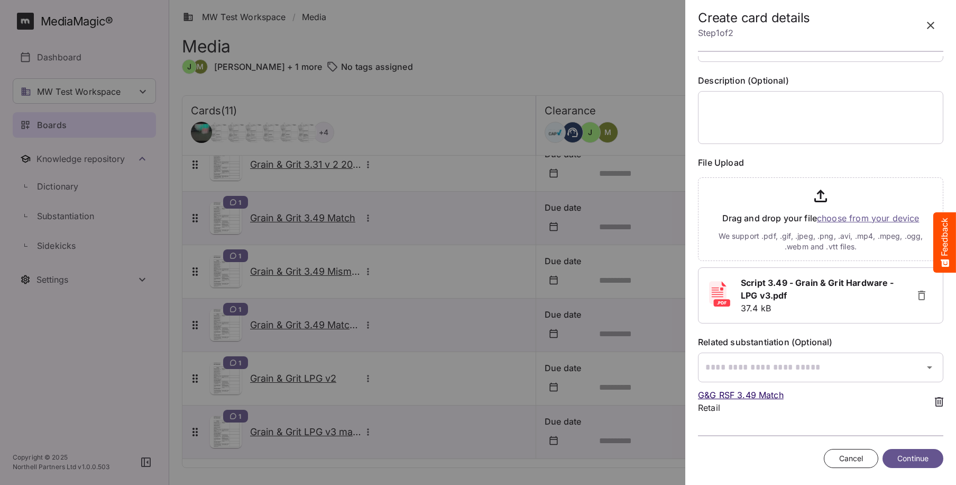
click at [916, 458] on span "Continue" at bounding box center [913, 458] width 31 height 13
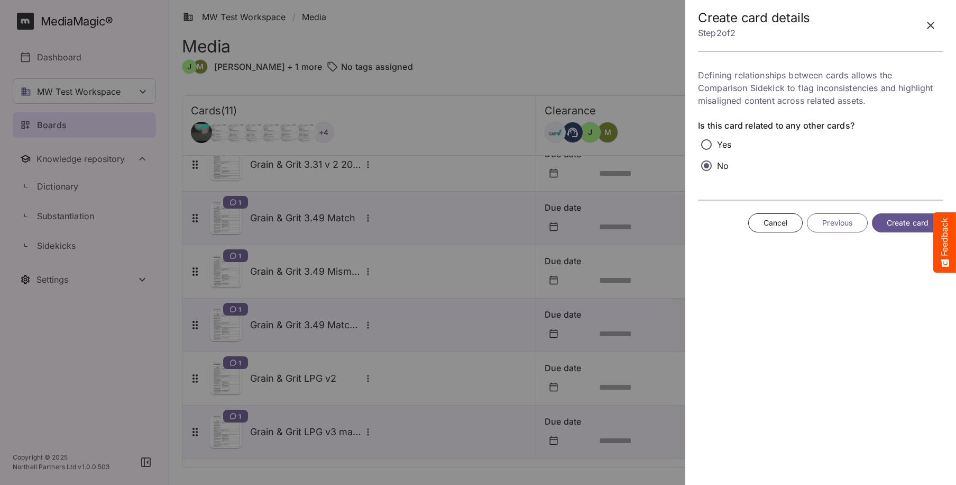
scroll to position [0, 0]
click at [883, 222] on button "Create card" at bounding box center [907, 223] width 71 height 20
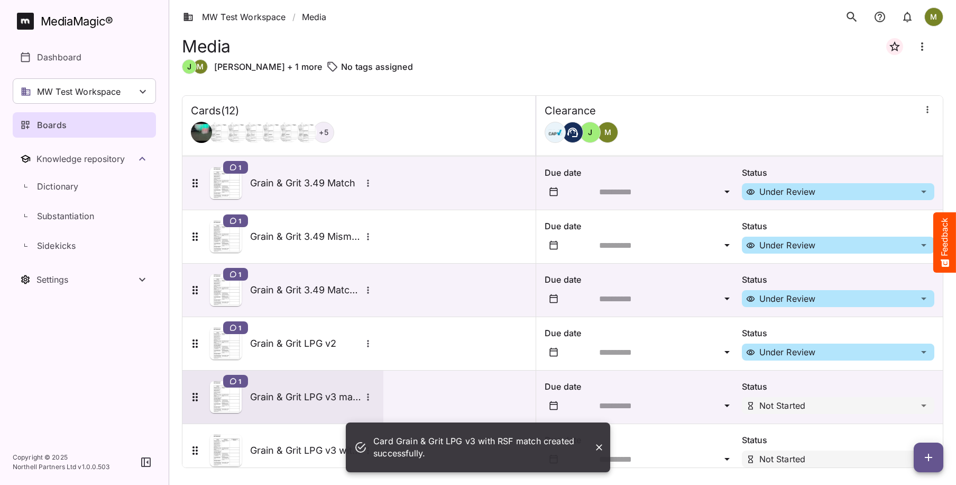
scroll to position [338, 0]
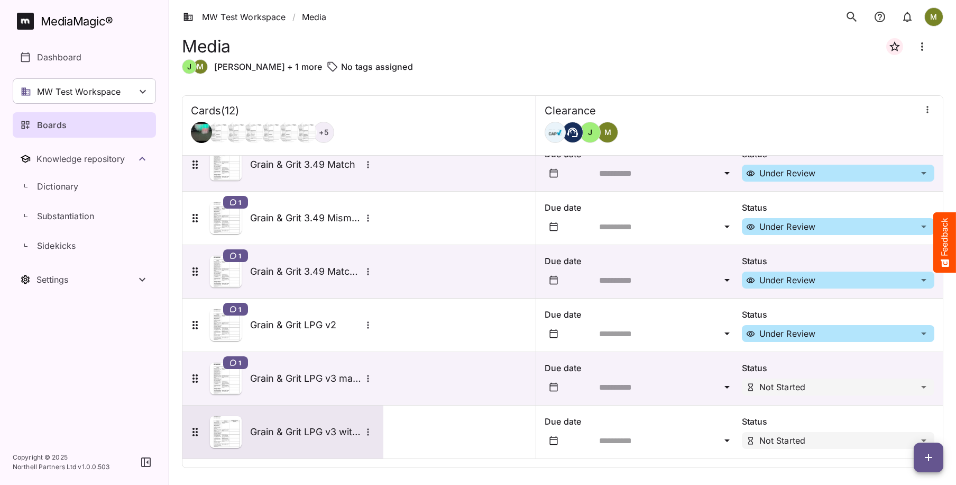
click at [253, 440] on div "Grain & Grit LPG v3 with RSF match" at bounding box center [282, 432] width 186 height 32
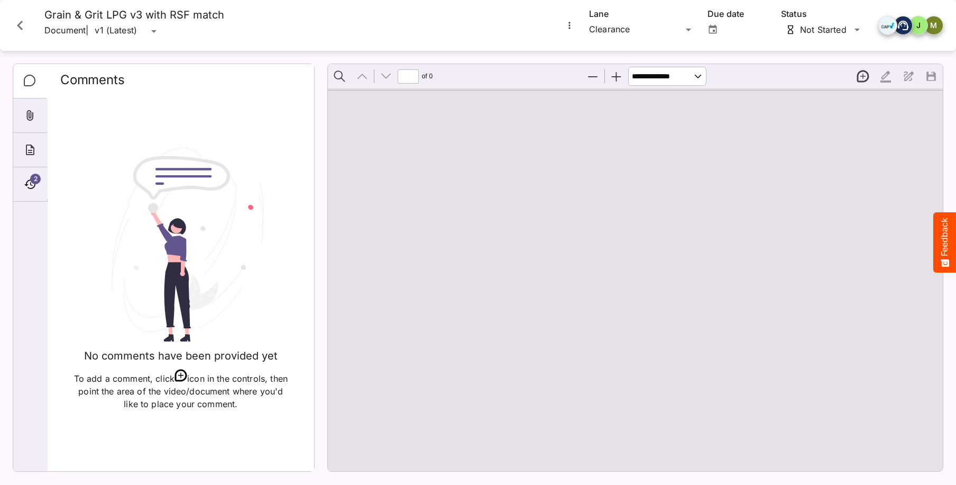
type input "*"
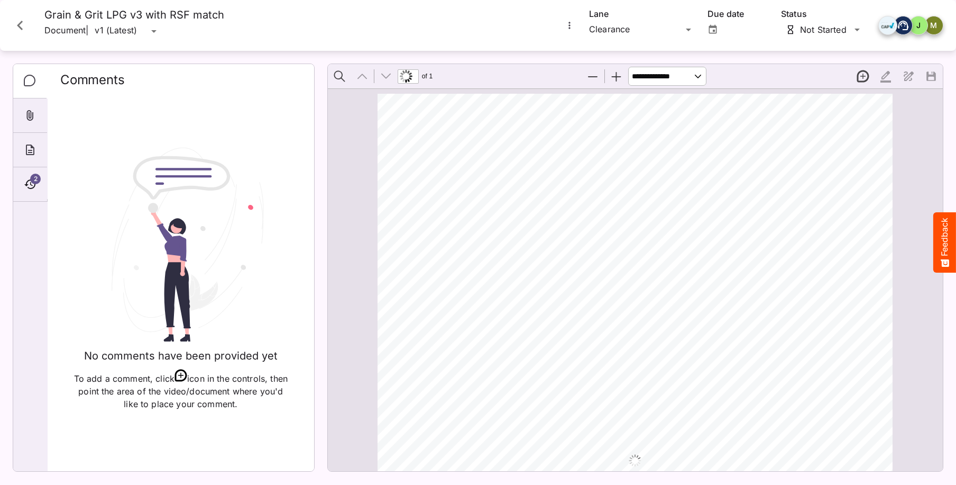
scroll to position [6, 0]
click at [28, 184] on icon "Timeline" at bounding box center [30, 184] width 13 height 13
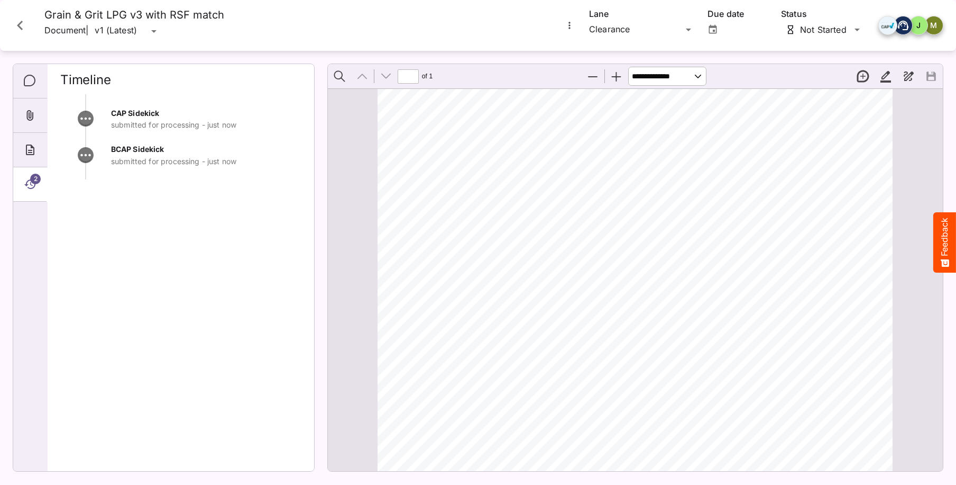
click at [29, 181] on icon "Timeline" at bounding box center [30, 184] width 13 height 13
click at [32, 181] on span "2" at bounding box center [35, 179] width 11 height 11
click at [33, 177] on span "2" at bounding box center [35, 179] width 11 height 11
click at [148, 149] on span "BCAP Sidekick" at bounding box center [137, 148] width 53 height 9
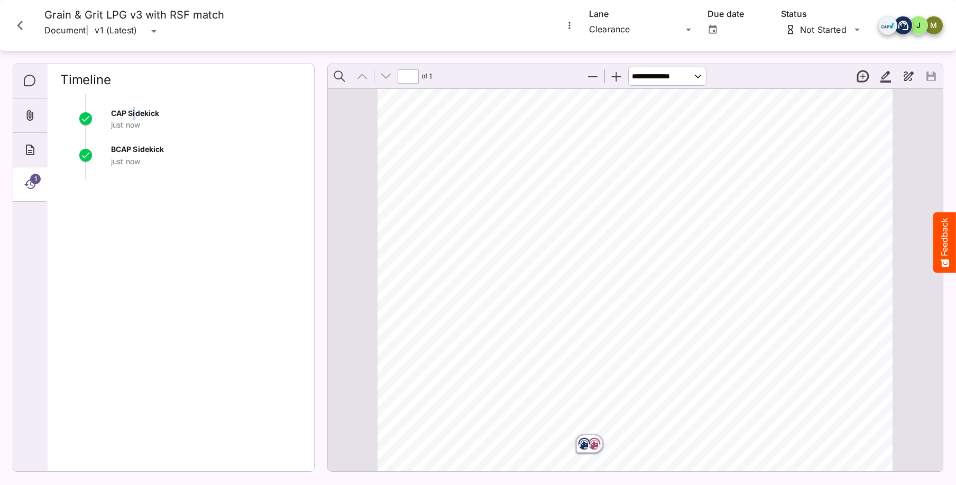
click at [134, 116] on span "CAP Sidekick" at bounding box center [135, 112] width 48 height 9
click at [38, 183] on span "1" at bounding box center [35, 179] width 11 height 11
click at [27, 77] on icon "Comments" at bounding box center [30, 81] width 13 height 13
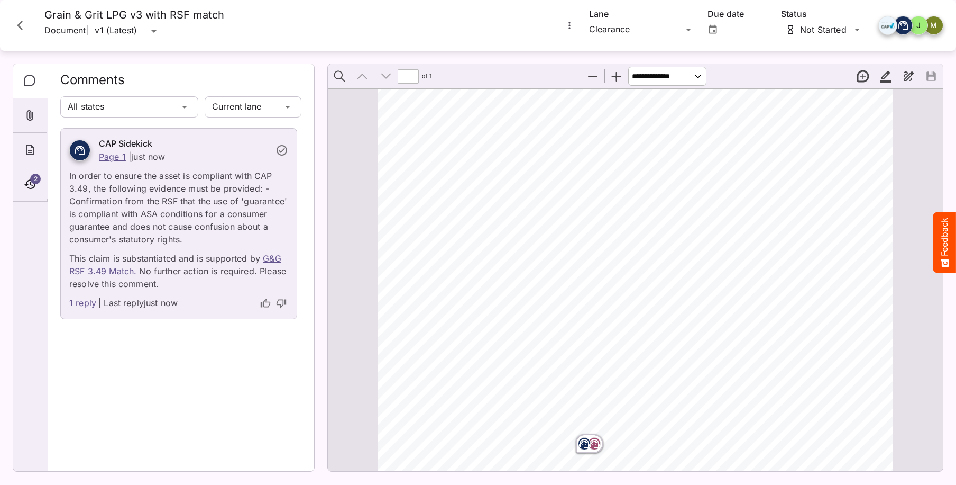
click at [86, 303] on link "1 reply" at bounding box center [82, 303] width 27 height 14
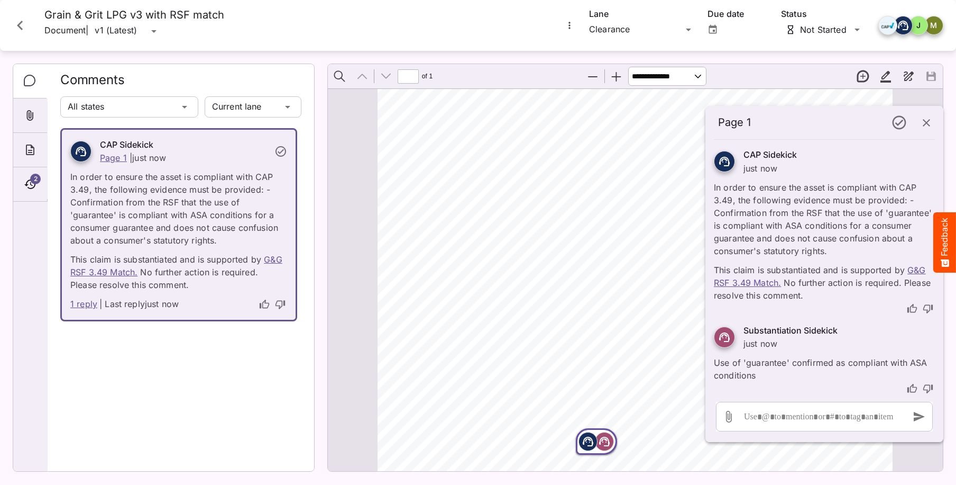
scroll to position [6, 0]
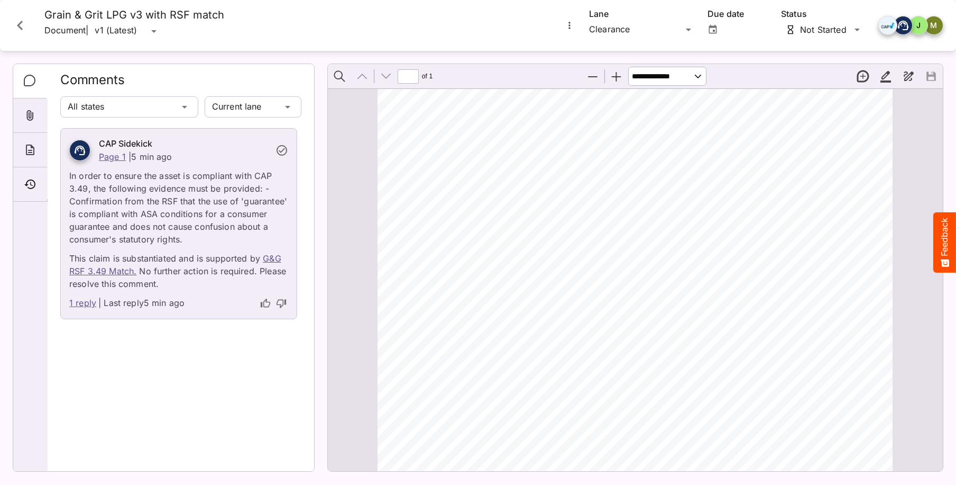
click at [19, 25] on icon "Close card" at bounding box center [20, 26] width 6 height 10
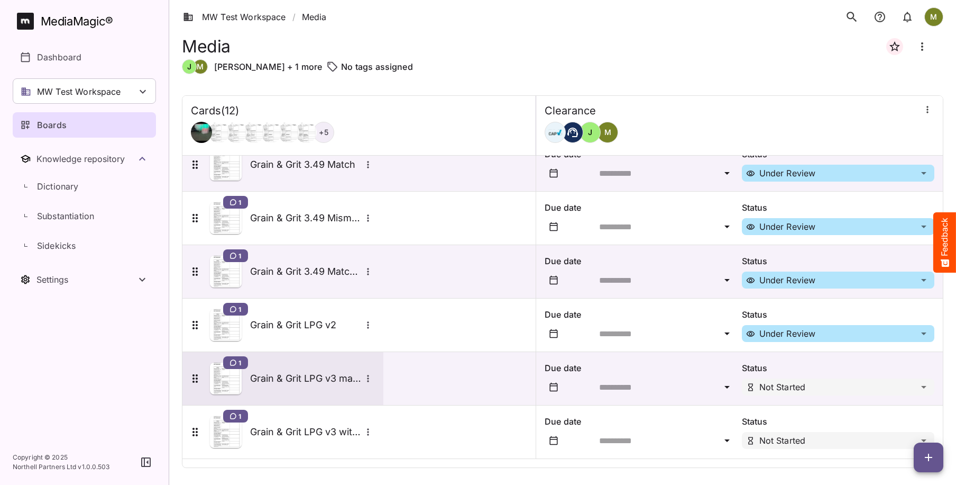
click at [251, 375] on h5 "Grain & Grit LPG v3 match" at bounding box center [305, 378] width 111 height 13
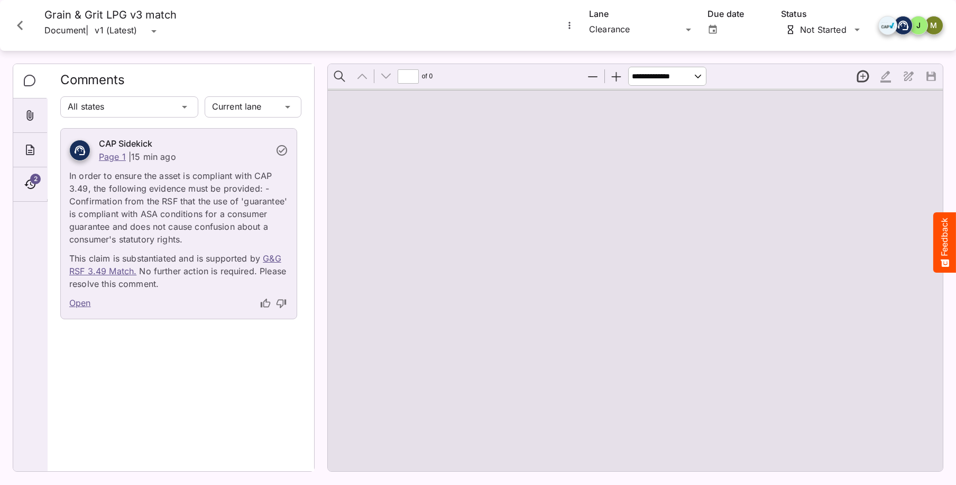
type input "*"
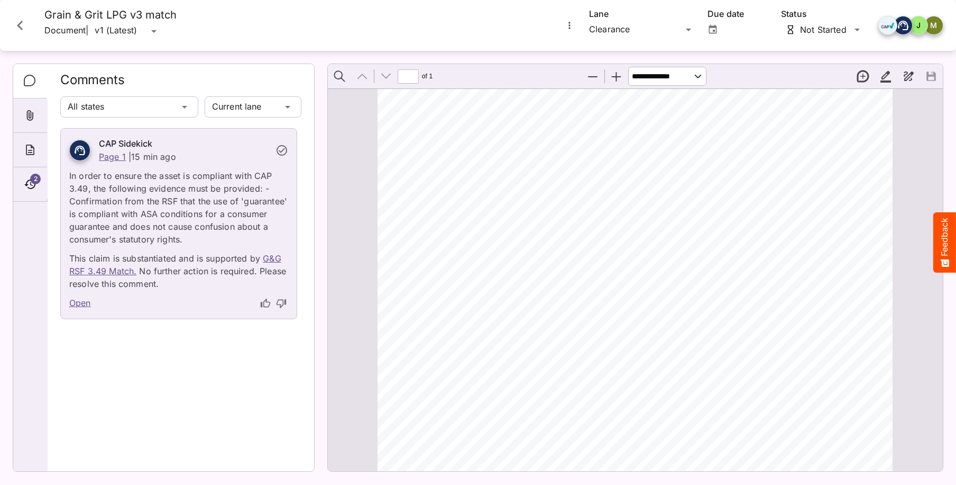
click at [20, 27] on icon "Close card" at bounding box center [20, 26] width 6 height 10
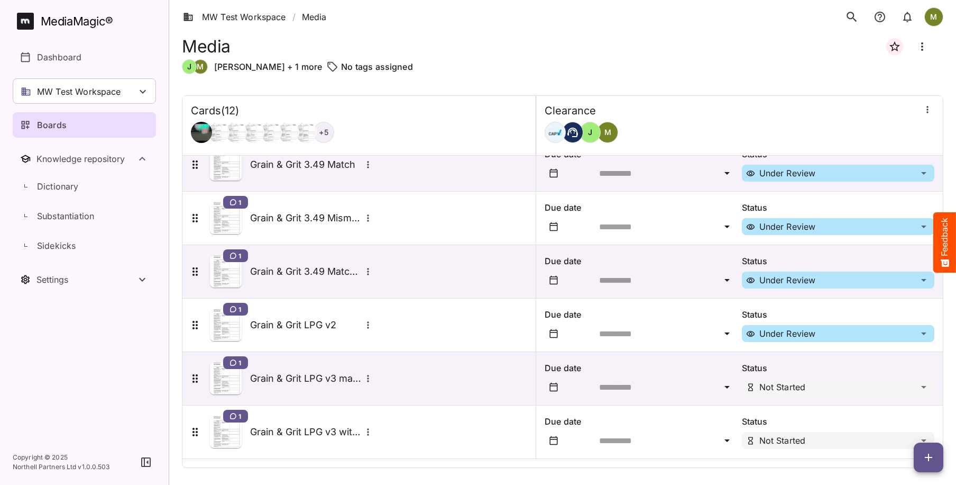
click at [926, 456] on icon "button" at bounding box center [929, 457] width 13 height 13
click at [906, 391] on p "Add new card" at bounding box center [902, 389] width 57 height 13
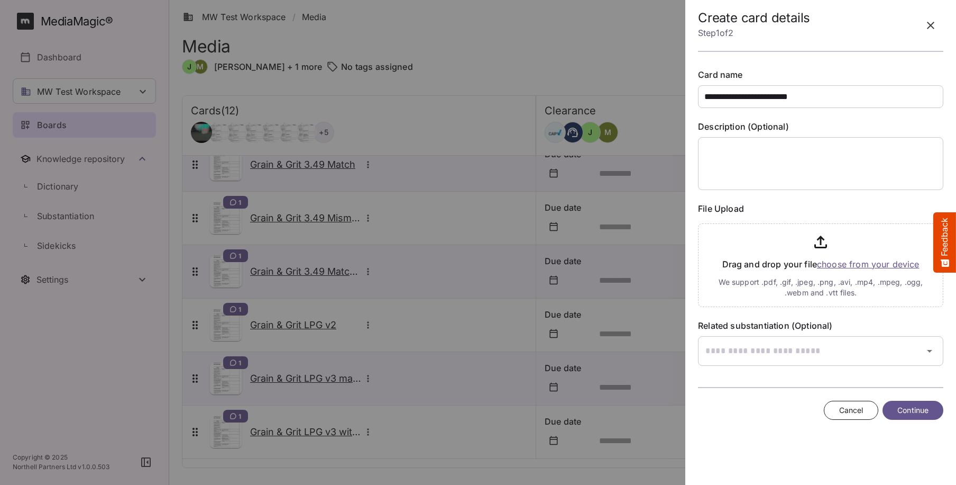
type input "**********"
click at [827, 264] on input "file" at bounding box center [820, 263] width 245 height 88
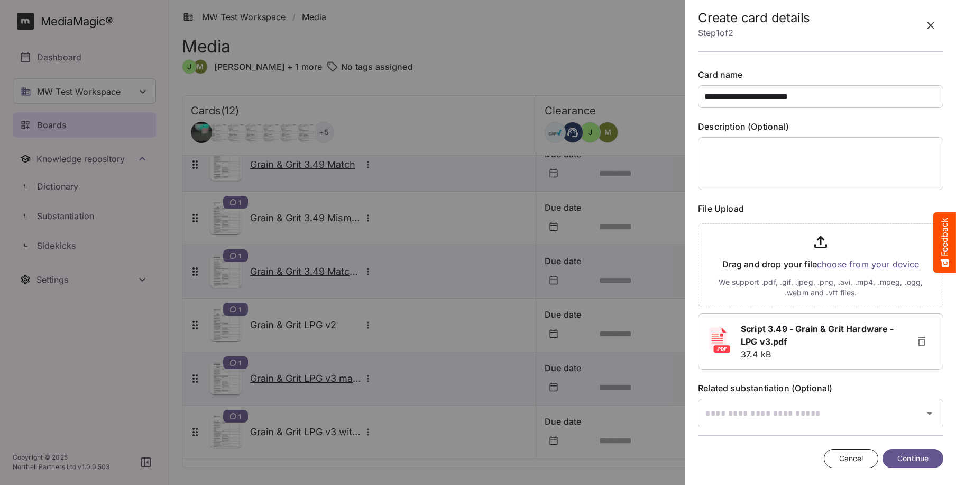
click at [899, 461] on span "Continue" at bounding box center [913, 458] width 31 height 13
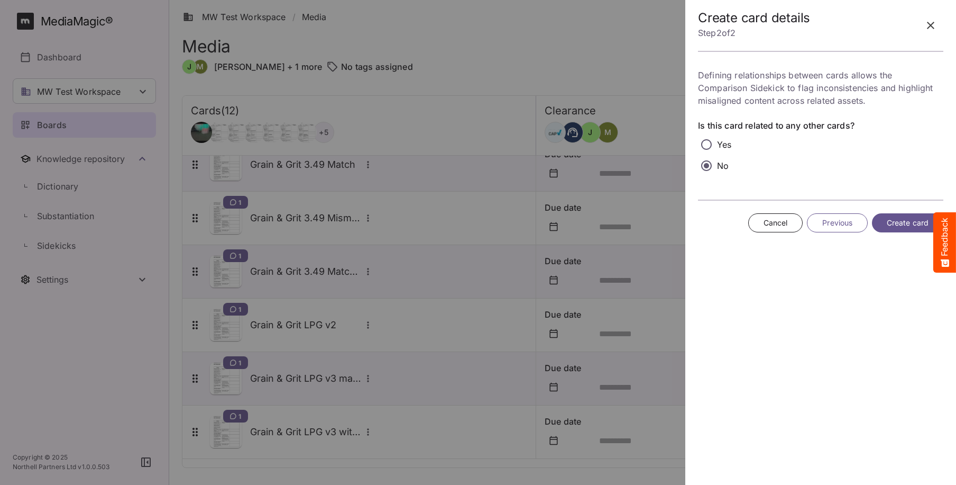
click at [894, 222] on span "Create card" at bounding box center [908, 222] width 42 height 13
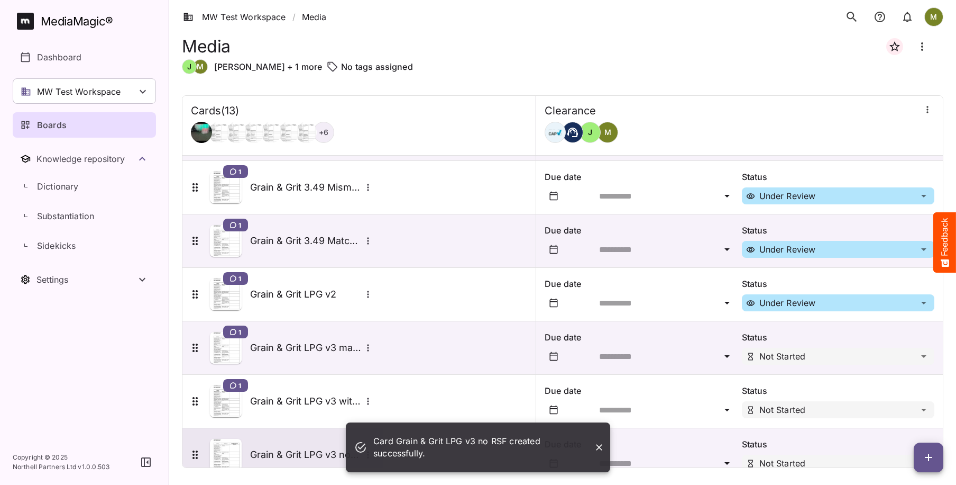
scroll to position [391, 0]
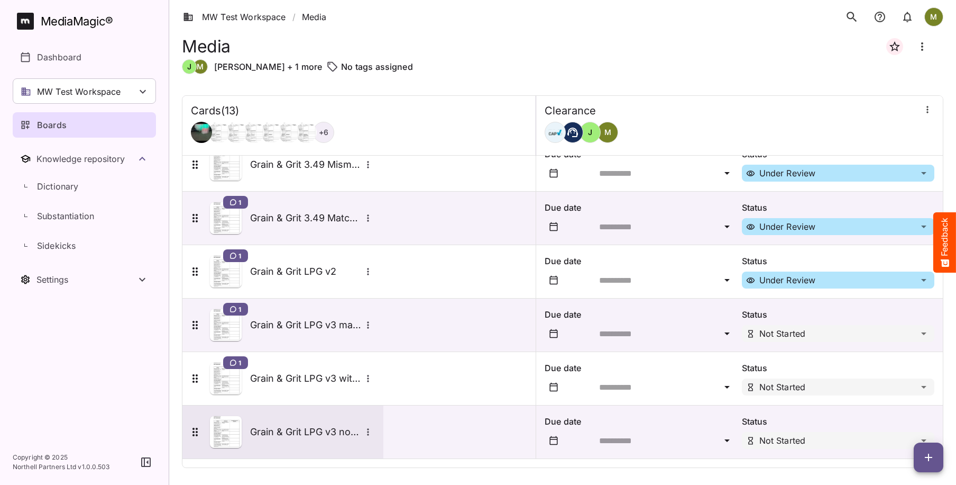
click at [226, 437] on img at bounding box center [226, 432] width 32 height 32
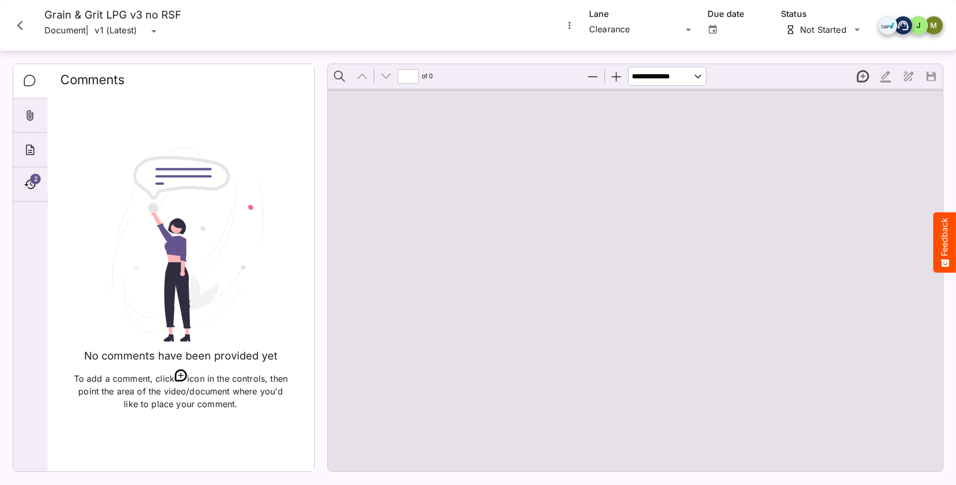
type input "*"
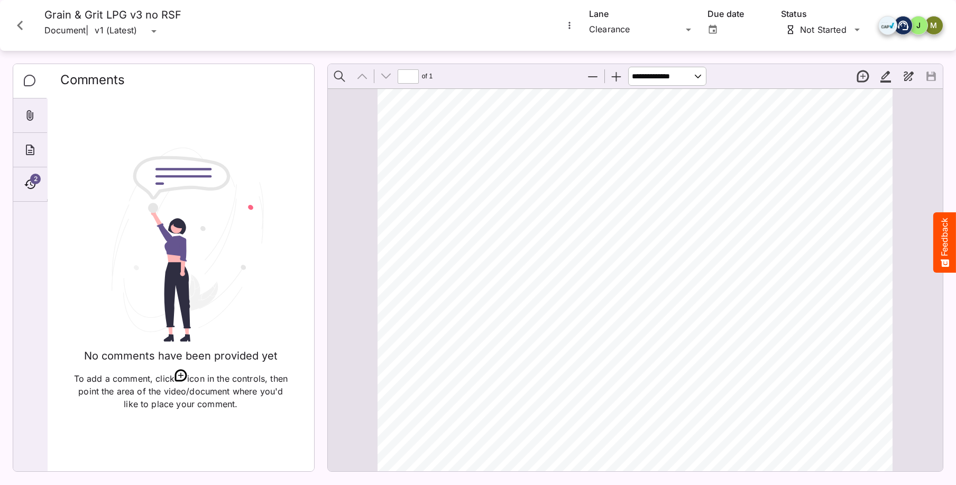
click at [22, 23] on icon "Close card" at bounding box center [20, 25] width 19 height 19
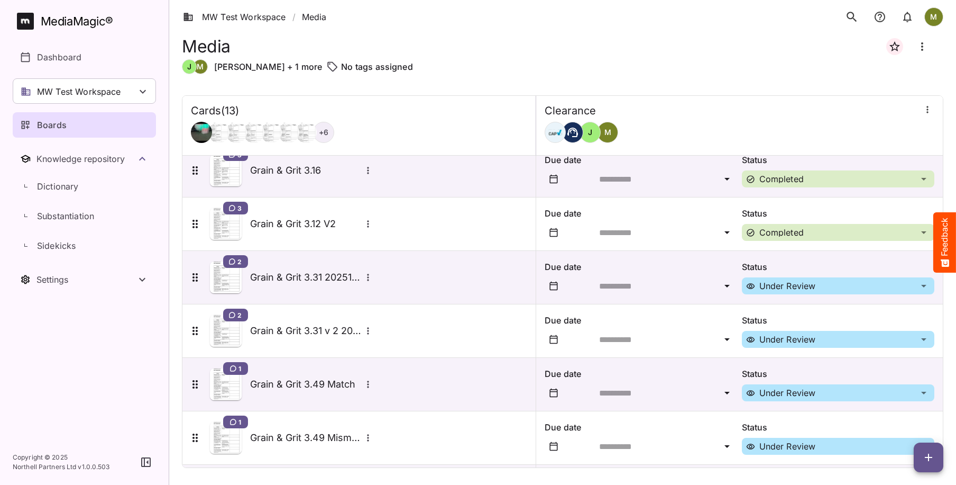
scroll to position [391, 0]
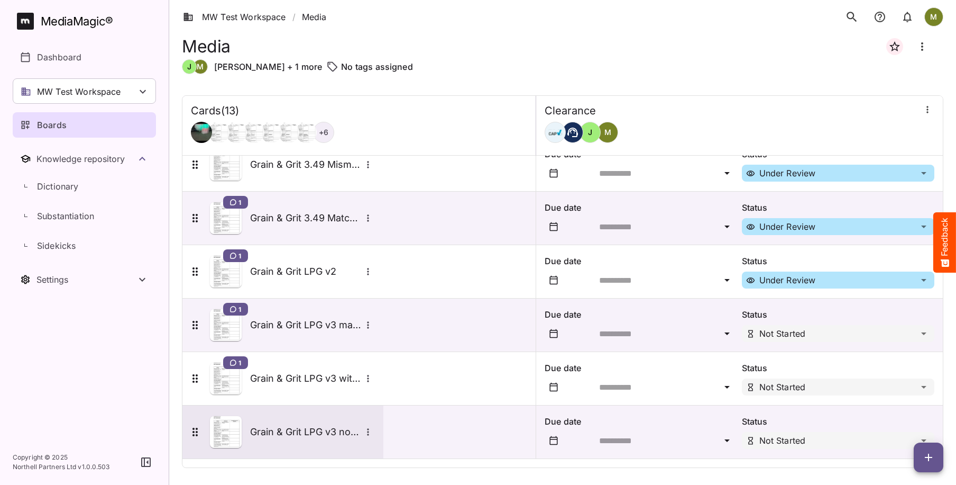
click at [335, 435] on h5 "Grain & Grit LPG v3 no RSF" at bounding box center [305, 431] width 111 height 13
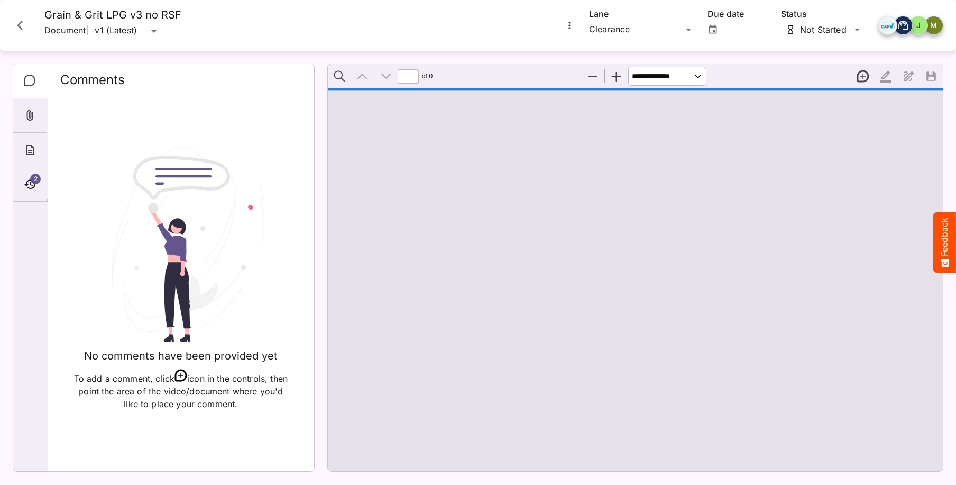
type input "*"
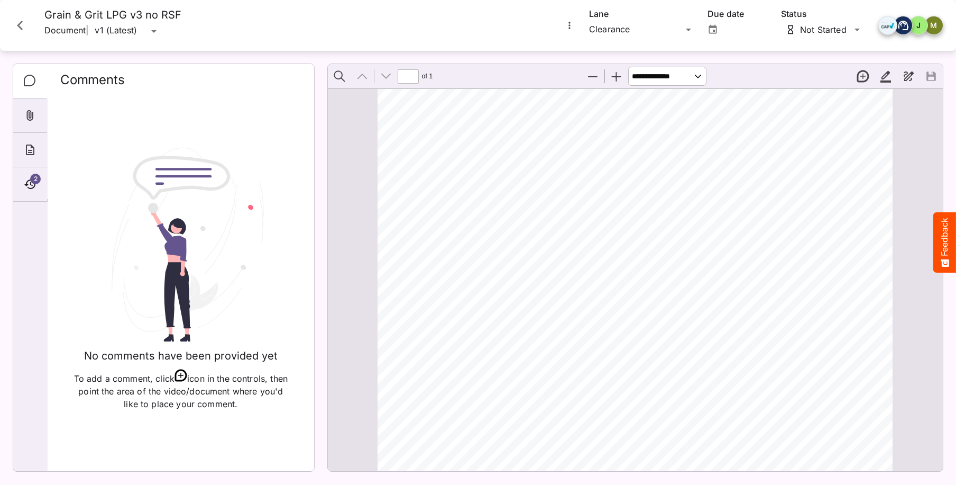
click at [21, 23] on icon "Close card" at bounding box center [20, 26] width 6 height 10
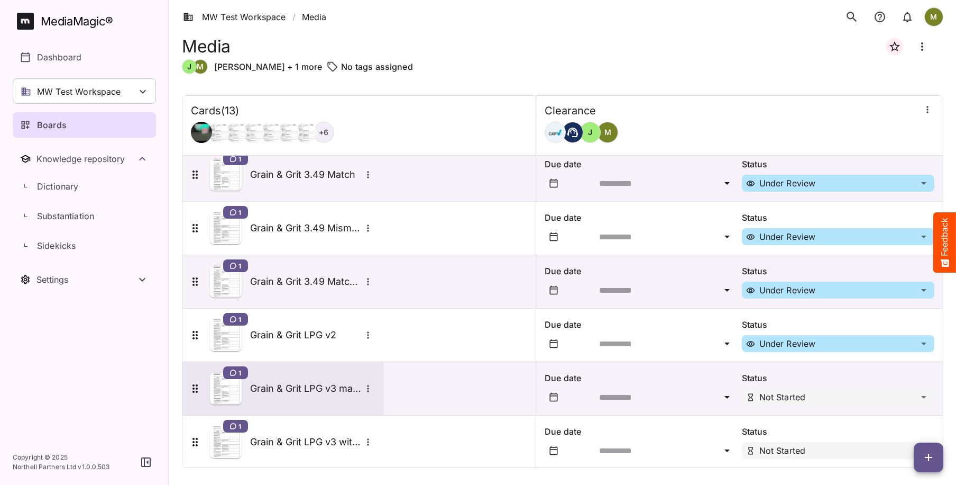
scroll to position [391, 0]
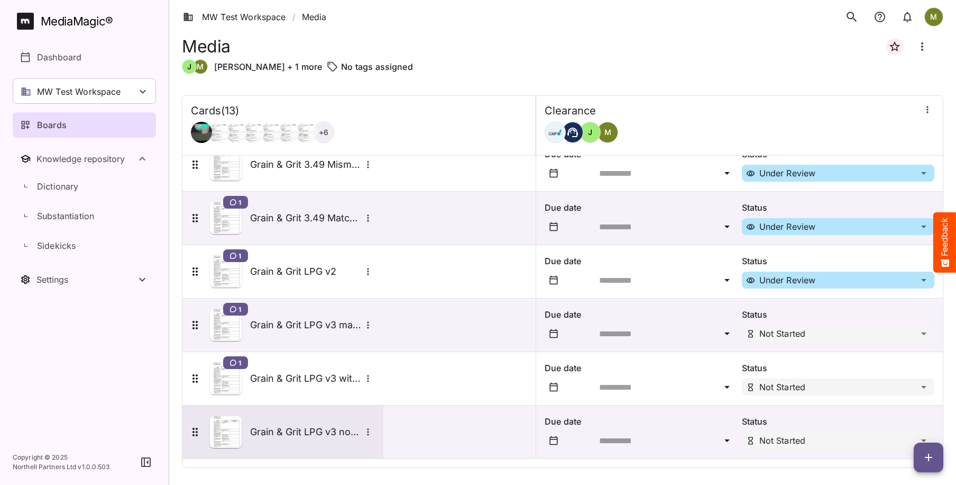
click at [227, 433] on img at bounding box center [226, 432] width 32 height 32
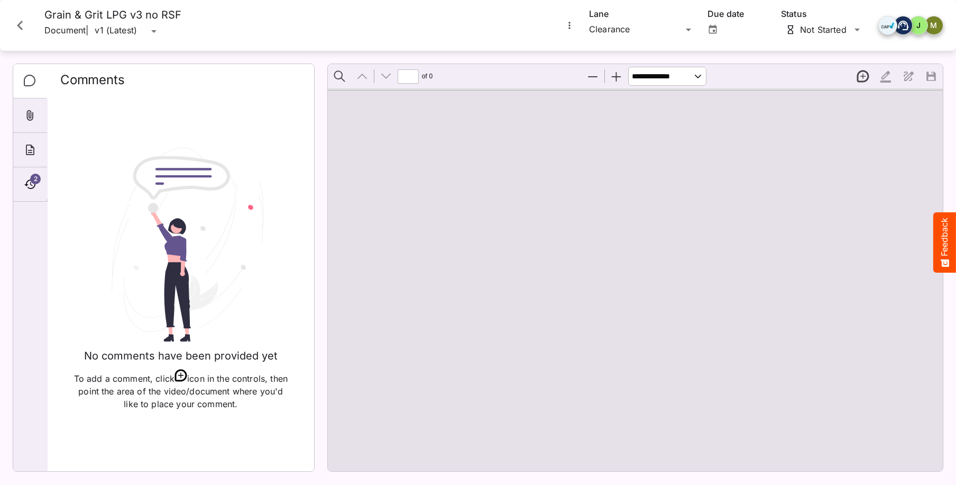
type input "*"
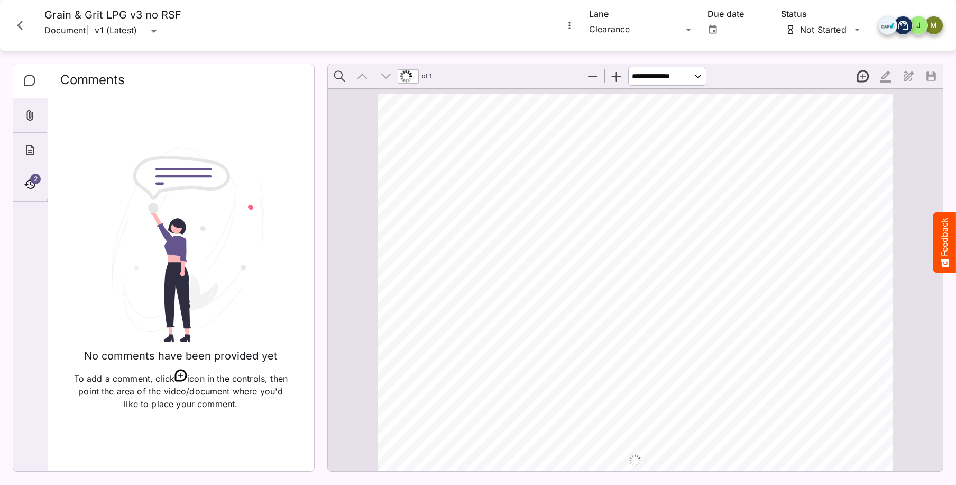
scroll to position [6, 0]
click at [32, 179] on span "2" at bounding box center [35, 179] width 11 height 11
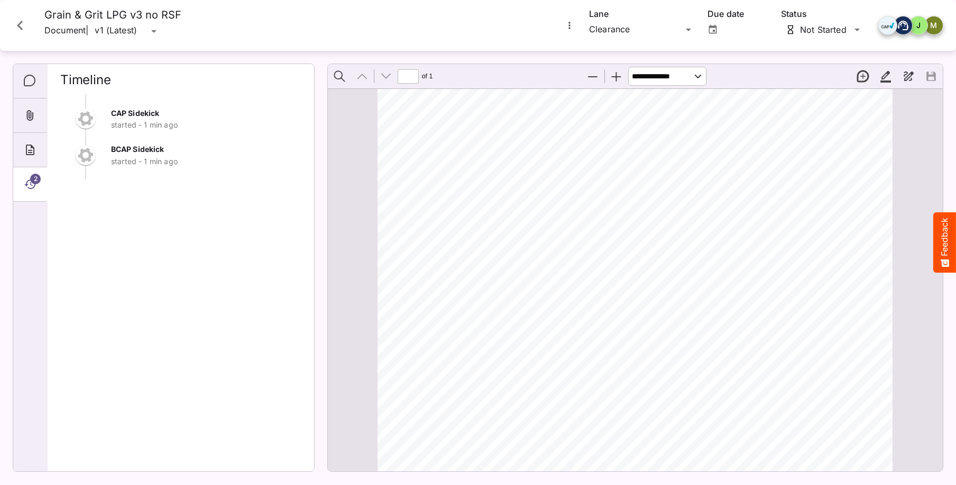
scroll to position [365, 0]
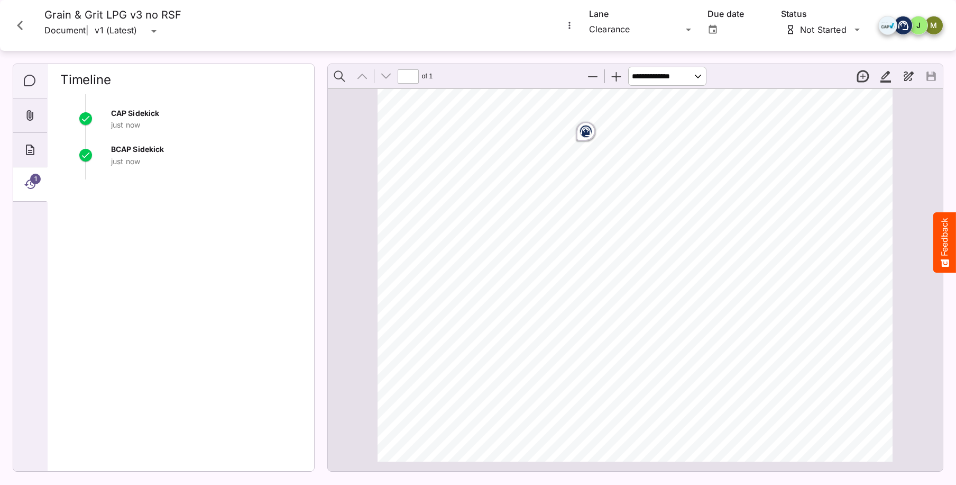
click at [32, 81] on icon "Comments" at bounding box center [30, 81] width 13 height 13
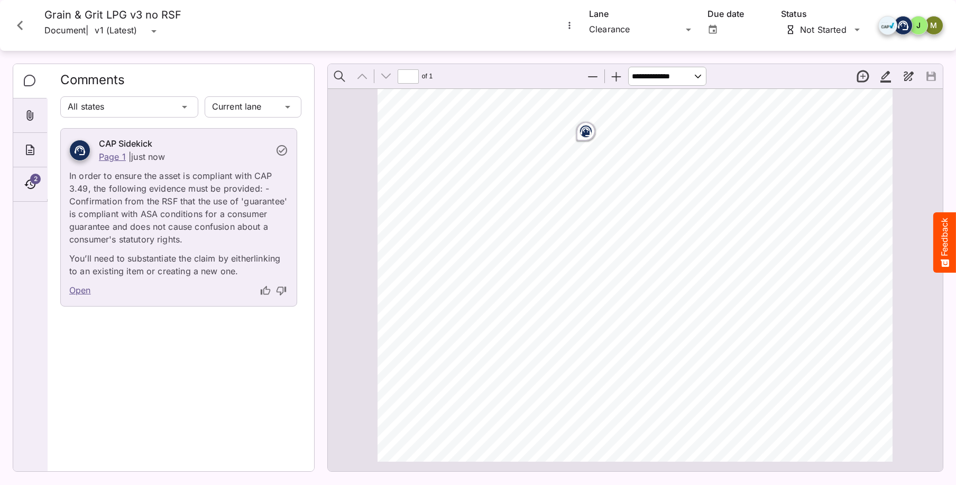
click at [84, 291] on link "Open" at bounding box center [80, 291] width 22 height 14
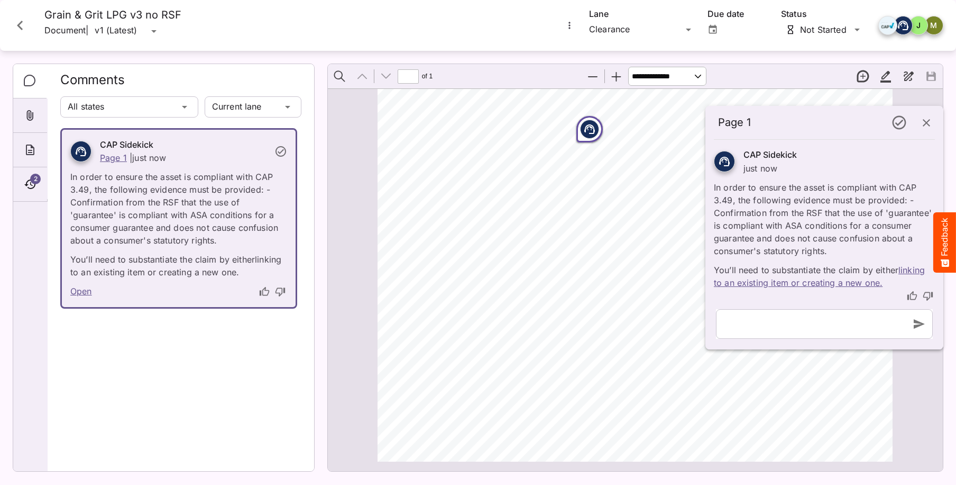
scroll to position [6, 0]
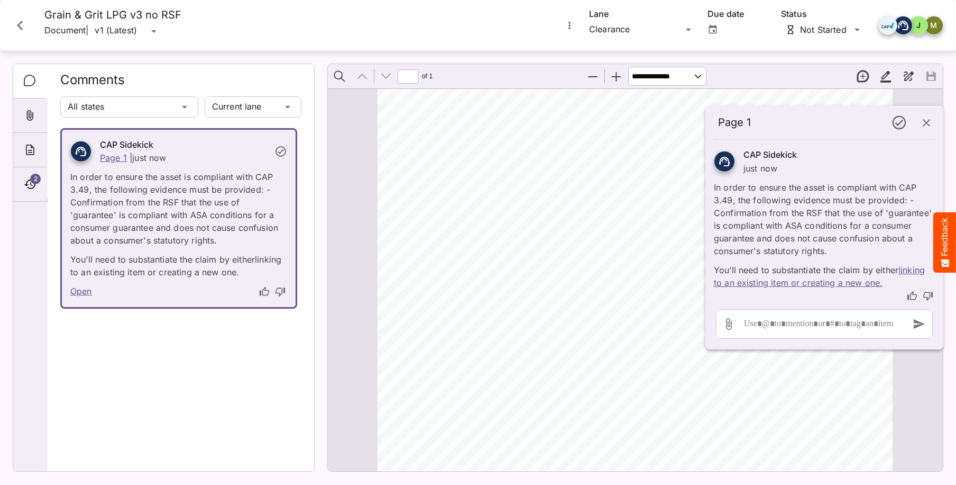
click at [854, 285] on link "linking to an existing item or creating a new one." at bounding box center [819, 276] width 211 height 23
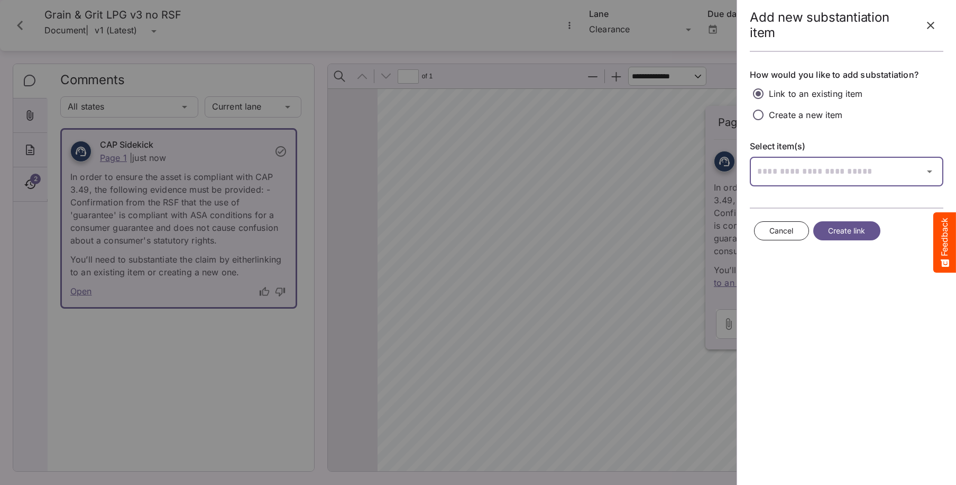
click at [818, 175] on input "text" at bounding box center [833, 172] width 167 height 30
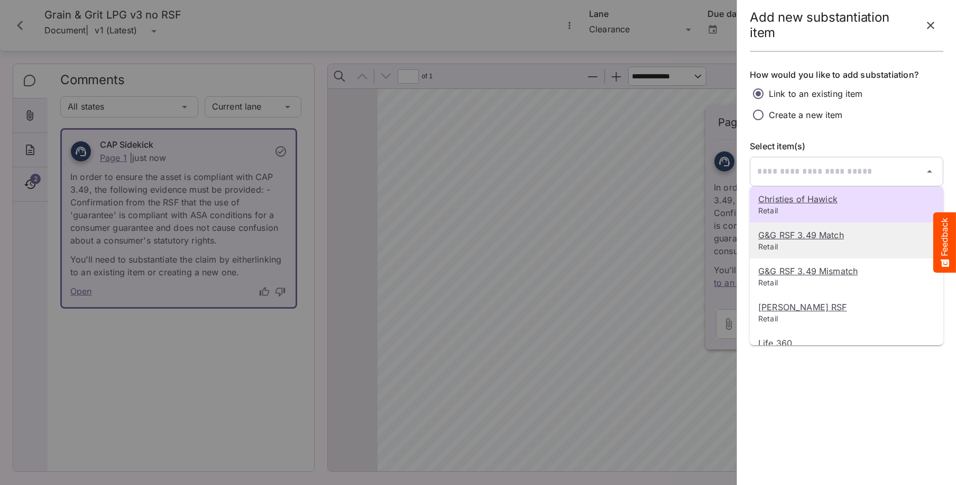
click at [820, 238] on u "G&G RSF 3.49 Match" at bounding box center [802, 235] width 86 height 11
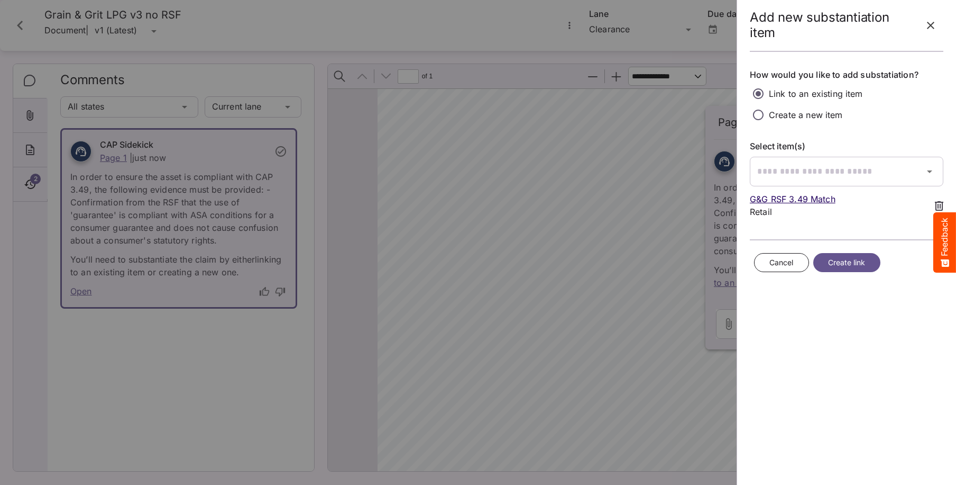
click at [836, 263] on span "Create link" at bounding box center [847, 262] width 38 height 13
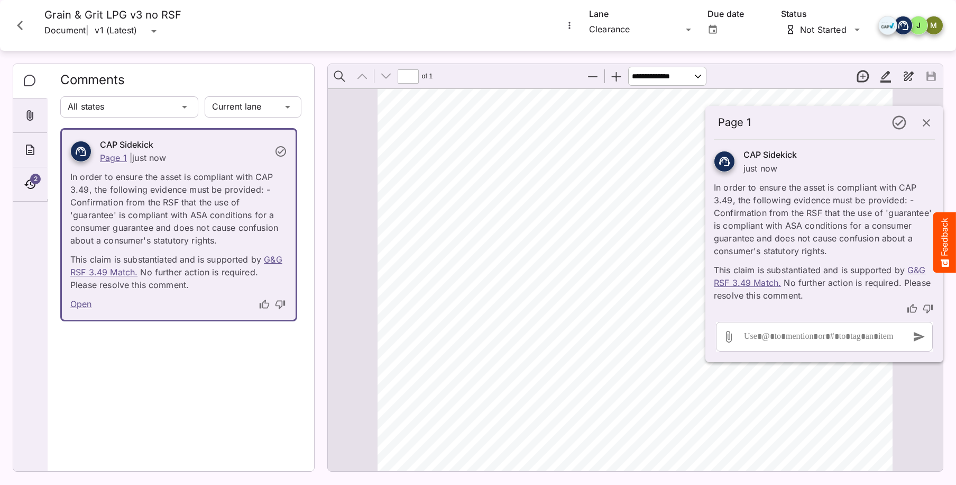
click at [76, 304] on link "Open" at bounding box center [81, 304] width 22 height 14
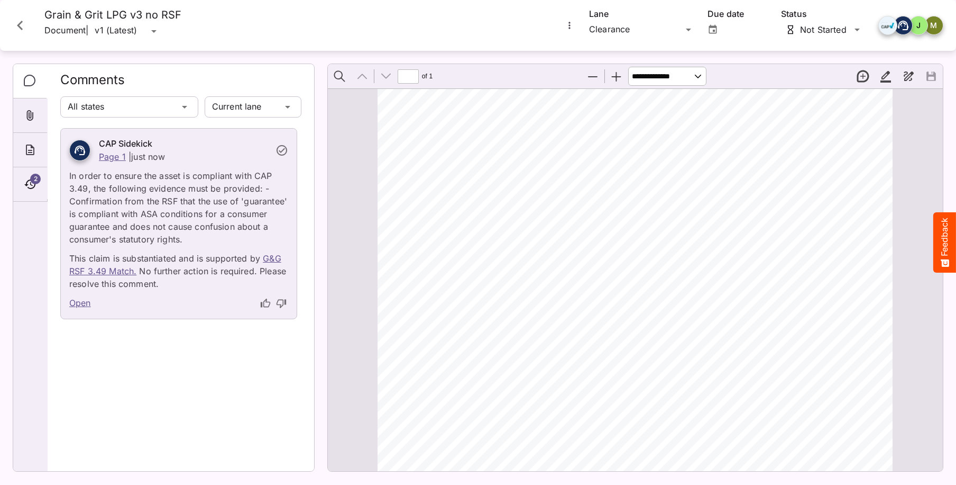
click at [76, 304] on link "Open" at bounding box center [80, 303] width 22 height 14
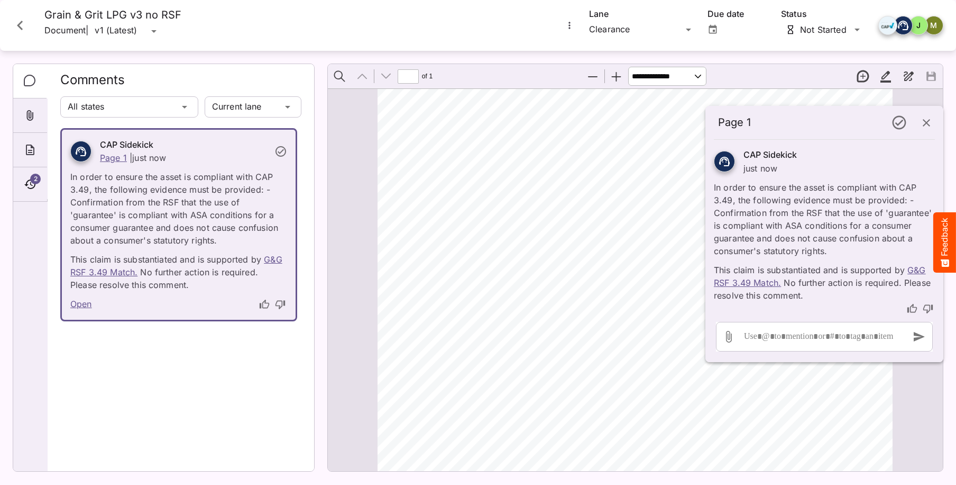
click at [926, 118] on icon "button" at bounding box center [926, 122] width 13 height 13
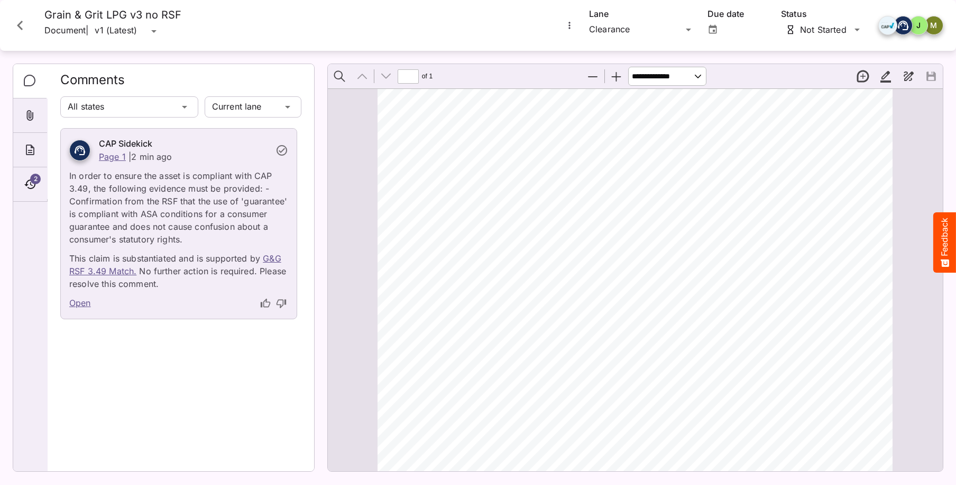
click at [15, 23] on icon "Close card" at bounding box center [20, 25] width 19 height 19
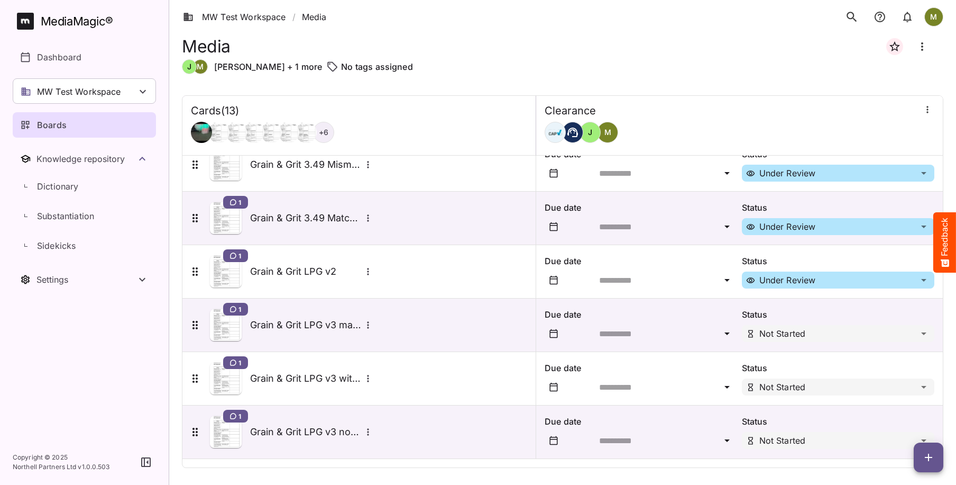
click at [936, 463] on button "button" at bounding box center [929, 457] width 30 height 30
click at [899, 390] on p "Add new card" at bounding box center [902, 389] width 57 height 13
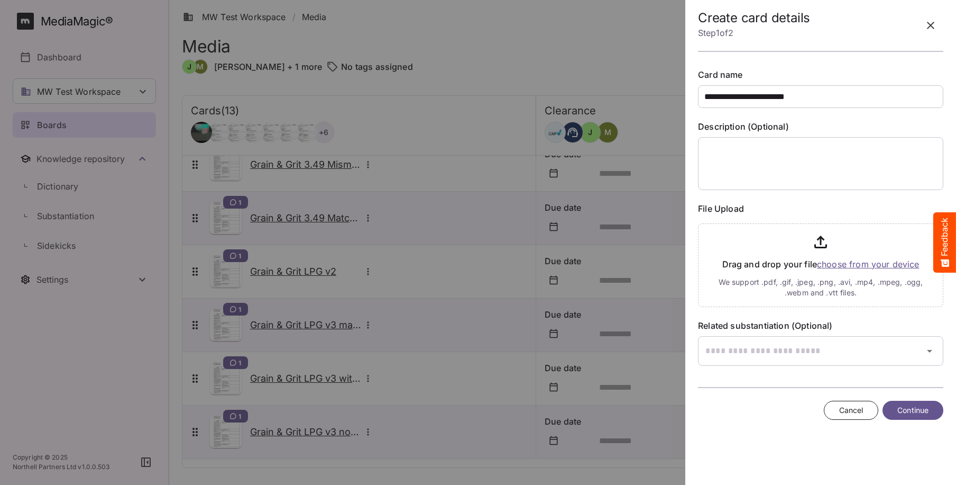
type input "**********"
click at [838, 261] on input "file" at bounding box center [820, 263] width 245 height 88
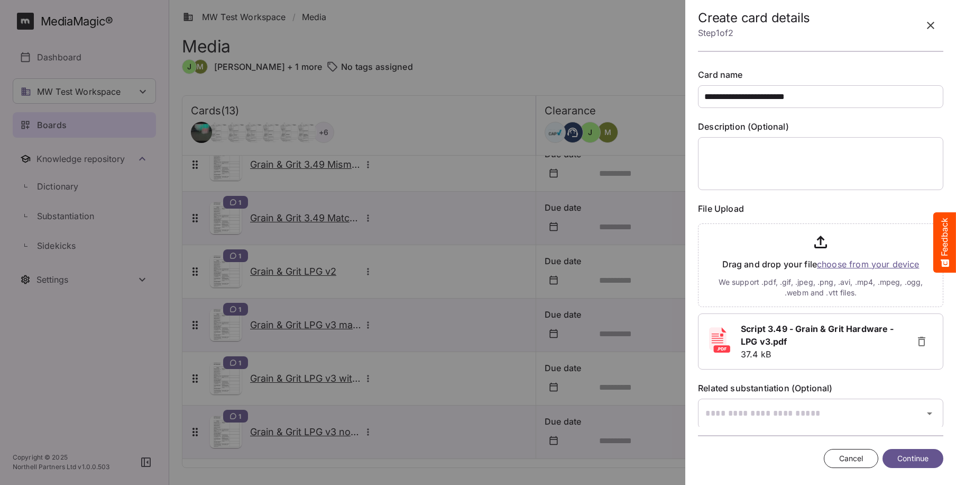
click at [911, 458] on span "Continue" at bounding box center [913, 458] width 31 height 13
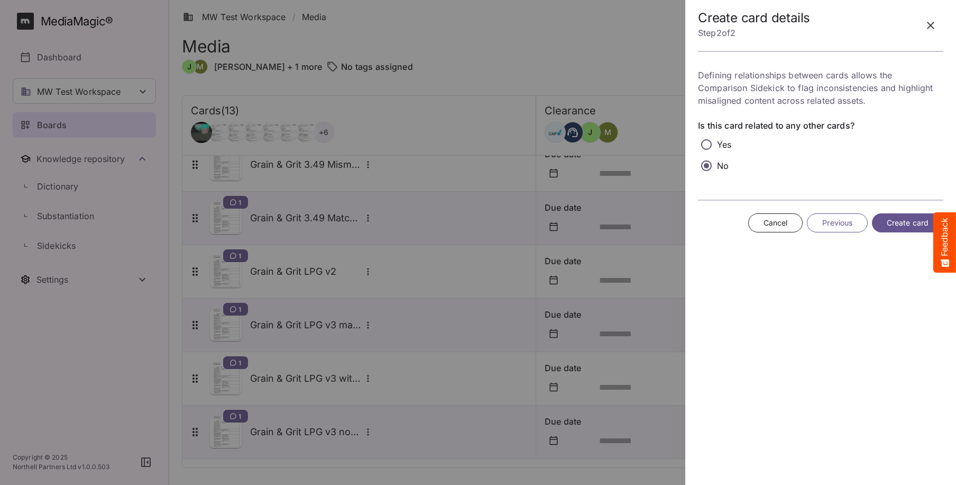
click at [911, 217] on span "Create card" at bounding box center [908, 222] width 42 height 13
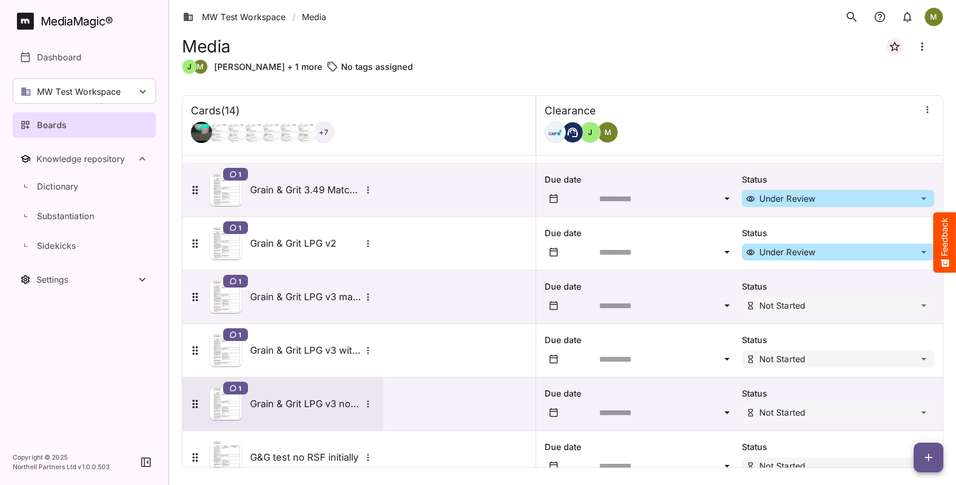
scroll to position [445, 0]
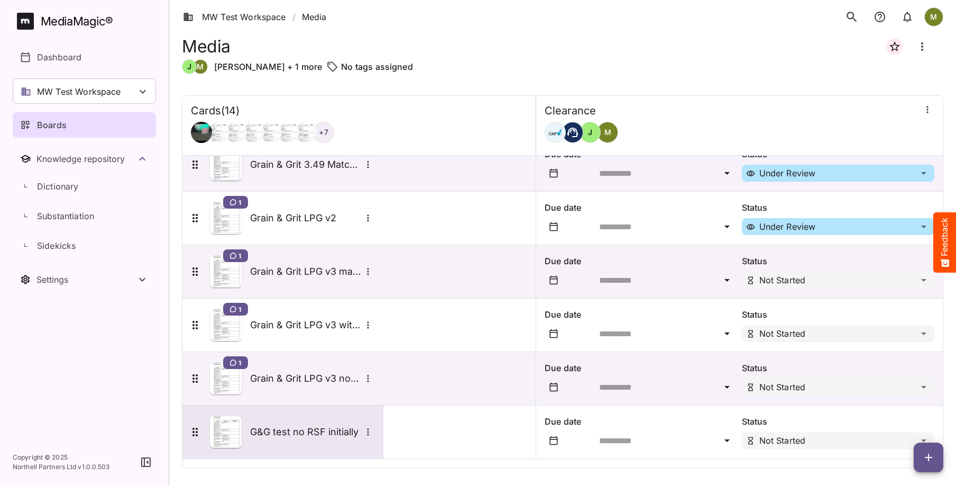
click at [331, 435] on h5 "G&G test no RSF initially" at bounding box center [305, 431] width 111 height 13
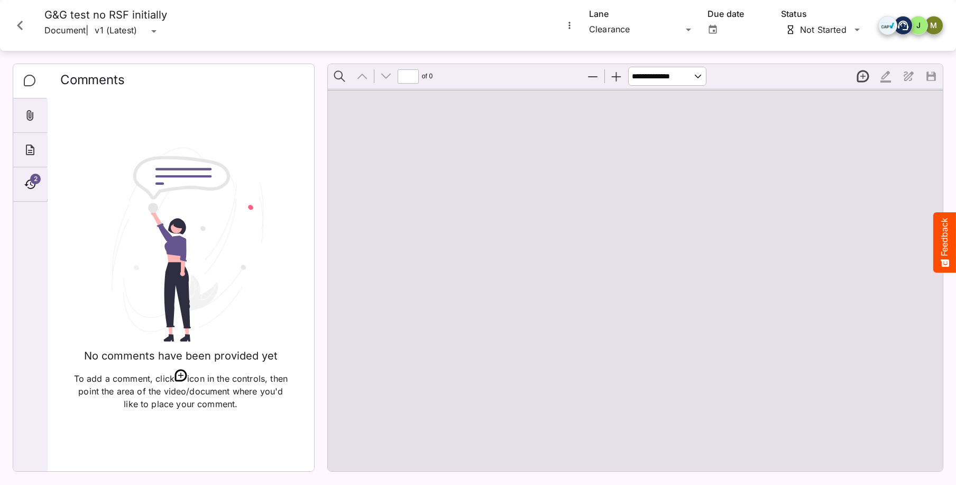
type input "*"
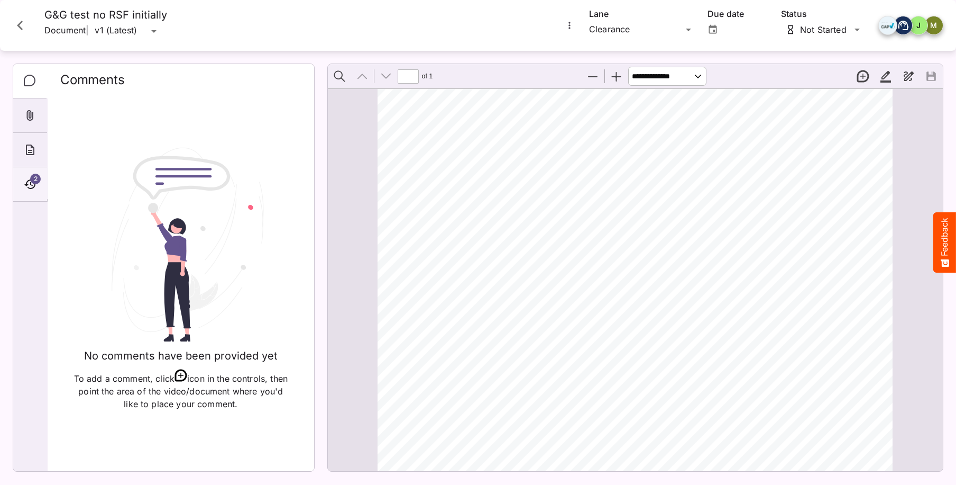
click at [26, 180] on icon "Timeline" at bounding box center [30, 184] width 13 height 13
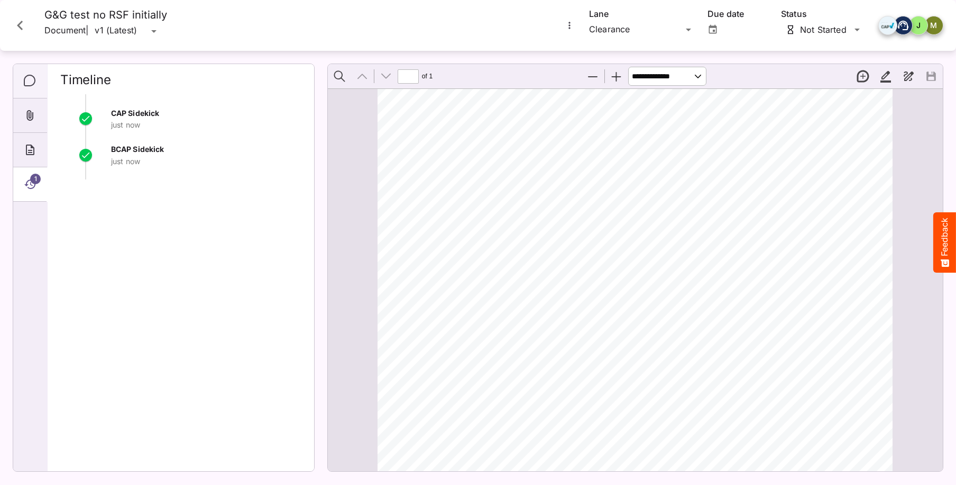
click at [32, 78] on icon "Comments" at bounding box center [30, 81] width 13 height 13
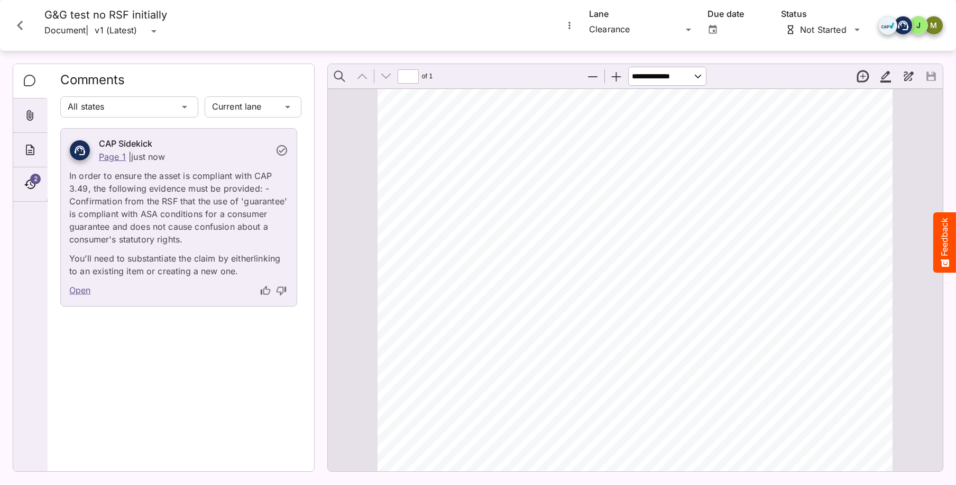
click at [86, 291] on link "Open" at bounding box center [80, 291] width 22 height 14
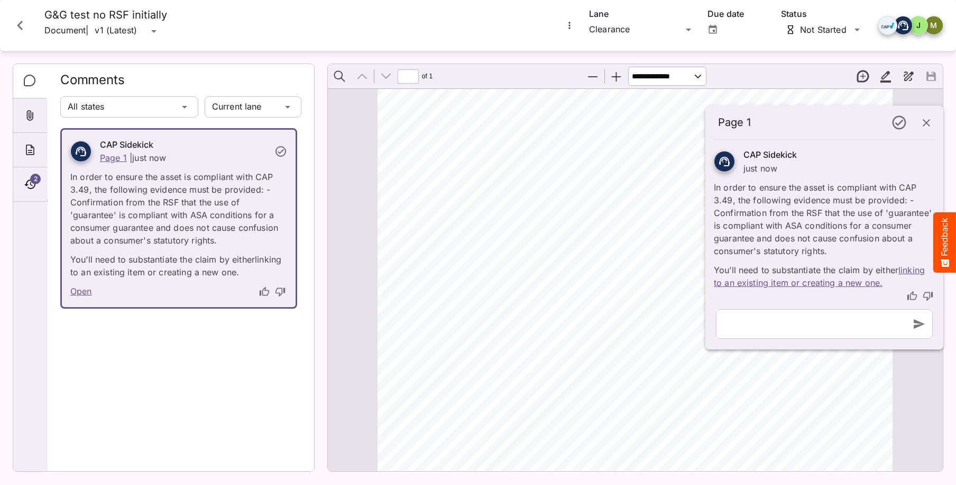
scroll to position [6, 0]
click at [851, 285] on link "linking to an existing item or creating a new one." at bounding box center [819, 276] width 211 height 23
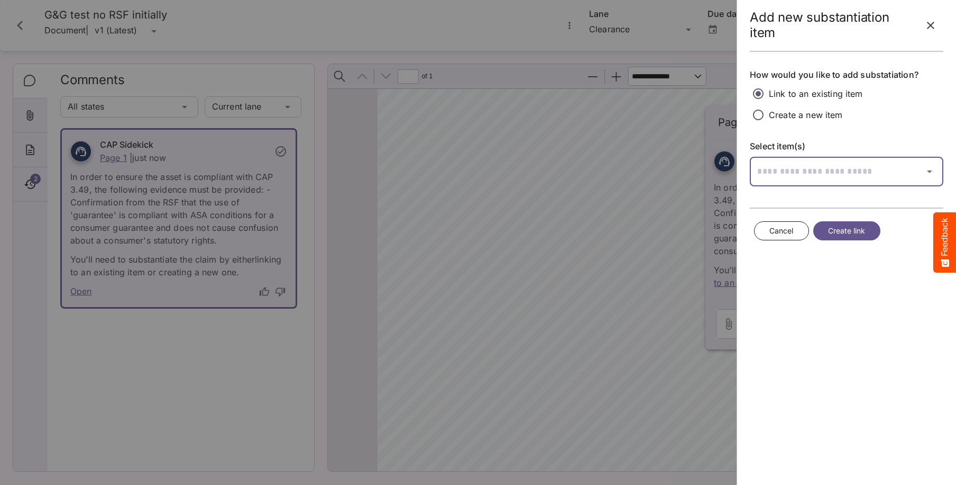
click at [783, 174] on input "text" at bounding box center [833, 172] width 167 height 30
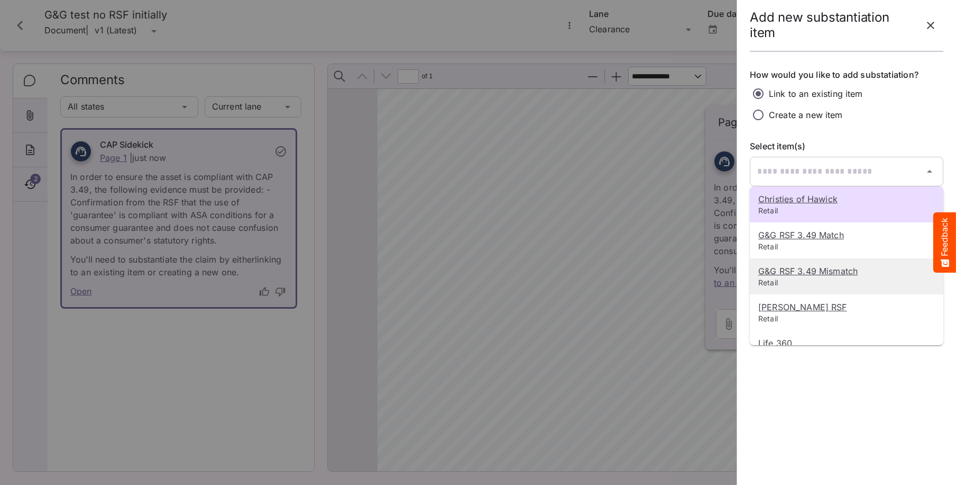
drag, startPoint x: 788, startPoint y: 270, endPoint x: 801, endPoint y: 404, distance: 134.4
click at [801, 0] on div "Page 1 CAP Sidekick just now In order to ensure the asset is compliant with CAP…" at bounding box center [478, 0] width 956 height 0
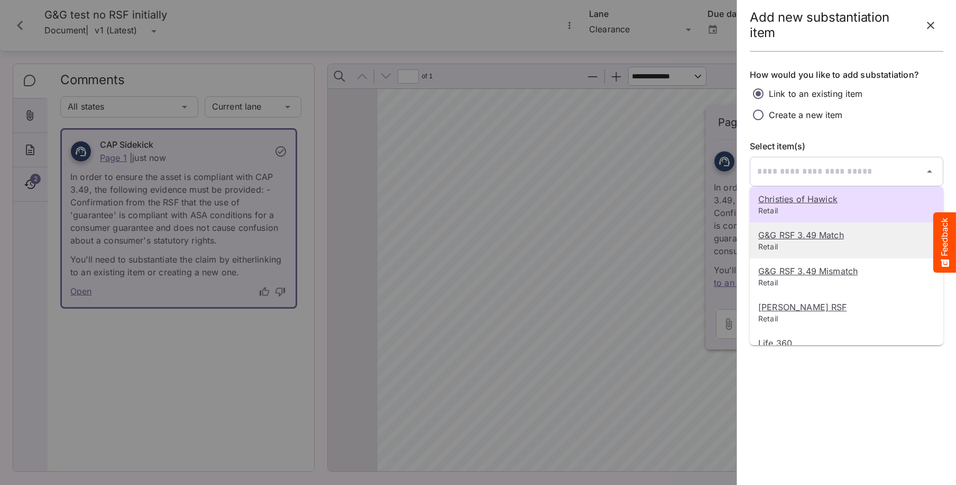
click at [780, 235] on u "G&G RSF 3.49 Match" at bounding box center [802, 235] width 86 height 11
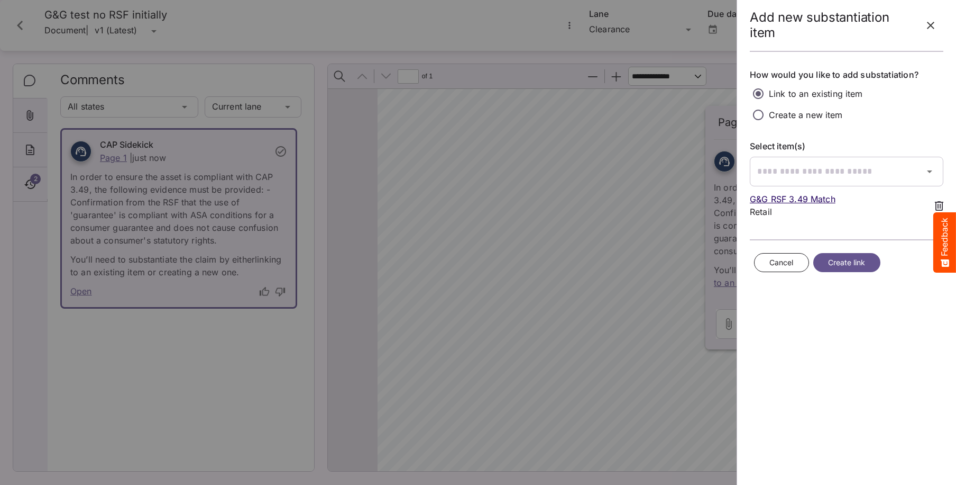
click at [828, 260] on span "Create link" at bounding box center [847, 262] width 38 height 13
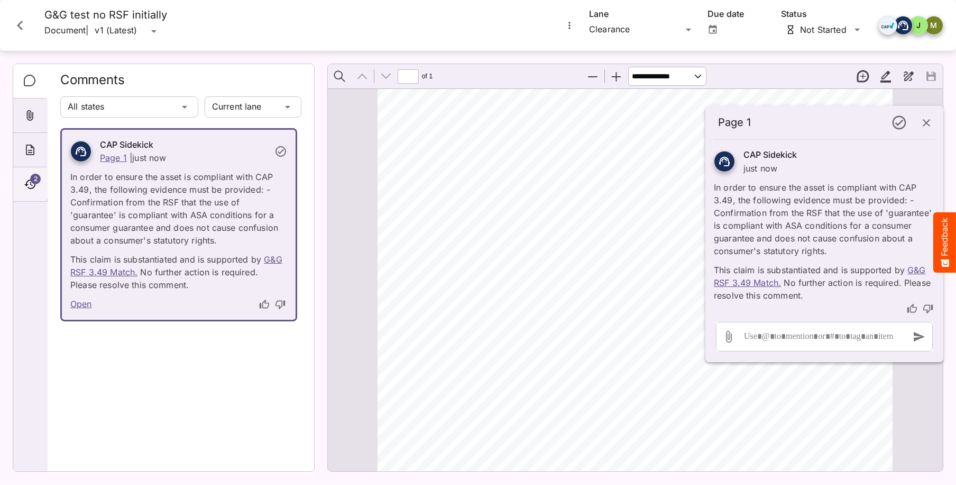
click at [33, 178] on span "2" at bounding box center [35, 179] width 11 height 11
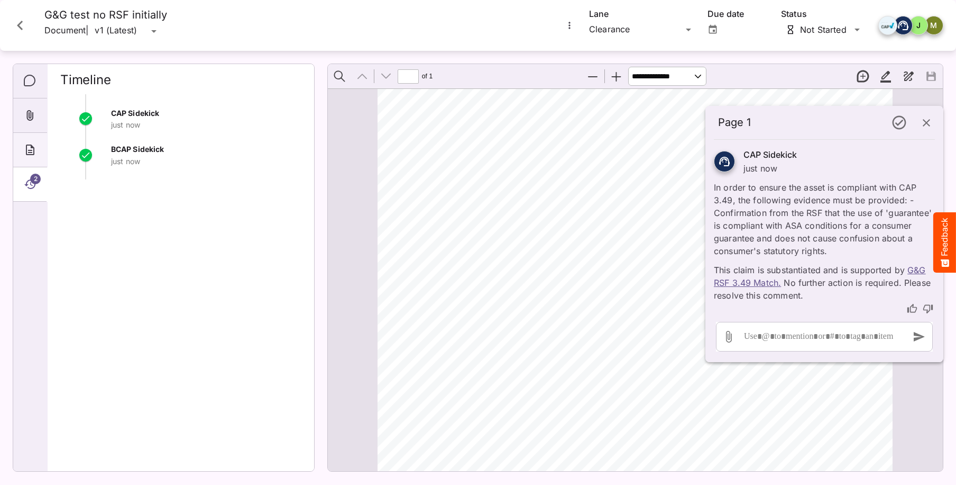
click at [28, 156] on div "About" at bounding box center [30, 150] width 34 height 34
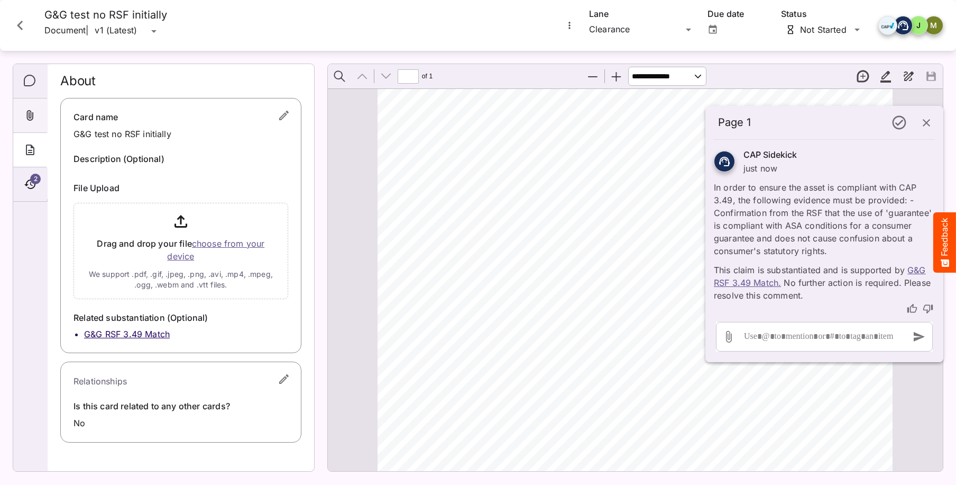
click at [30, 123] on div "Attachments" at bounding box center [30, 115] width 34 height 34
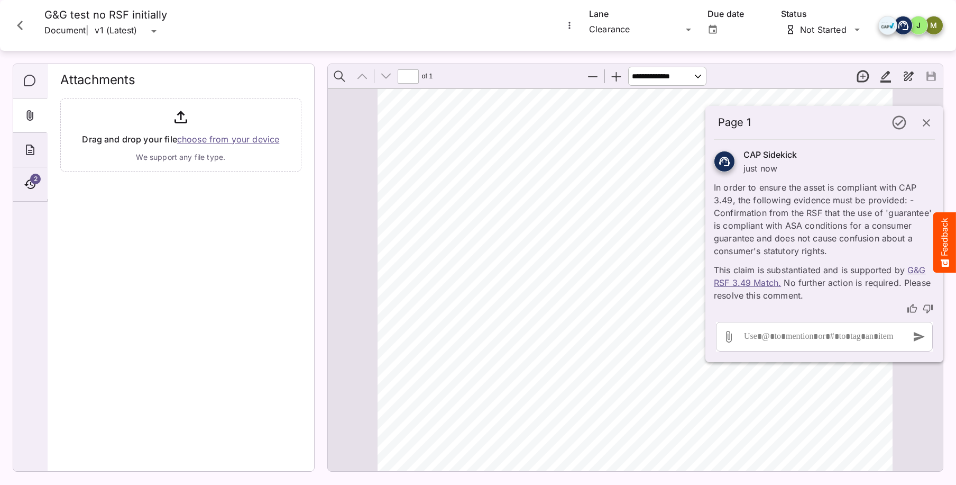
click at [32, 81] on icon "Comments" at bounding box center [30, 81] width 13 height 13
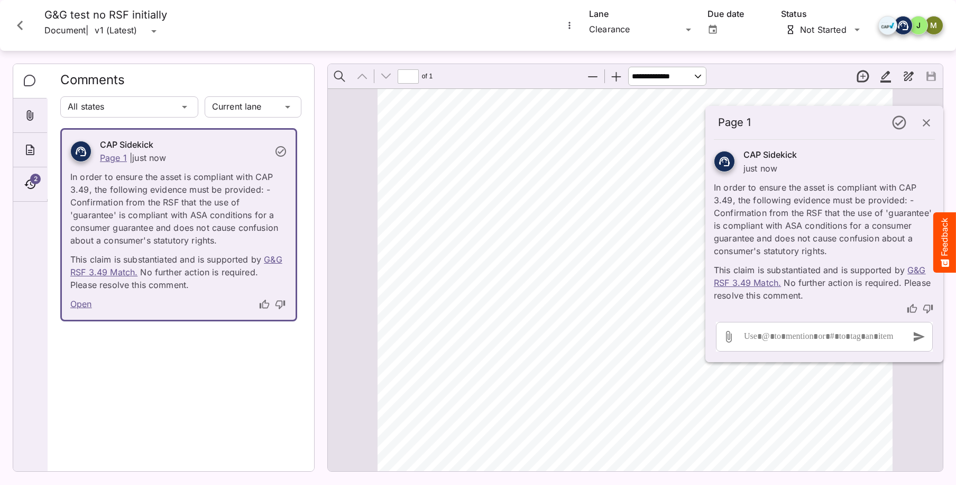
click at [19, 25] on icon "Close card" at bounding box center [20, 26] width 6 height 10
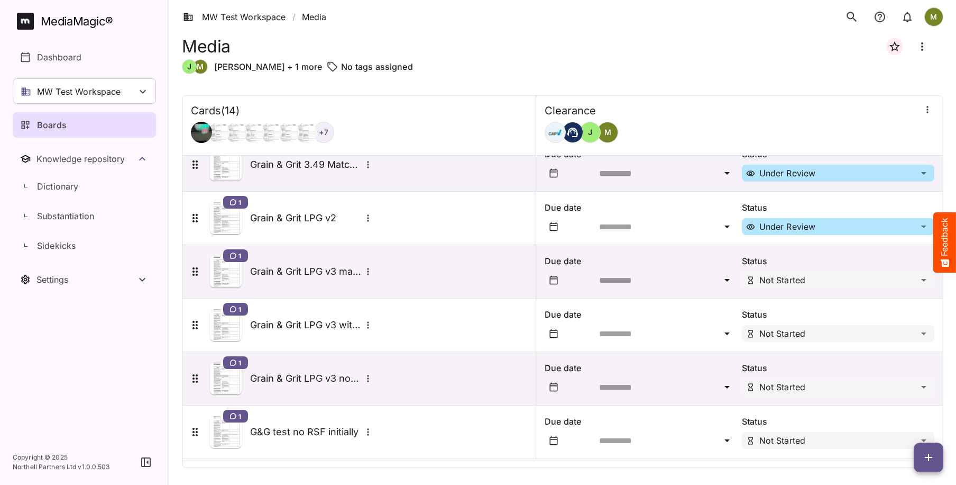
click at [251, 327] on h5 "Grain & Grit LPG v3 with RSF match" at bounding box center [305, 324] width 111 height 13
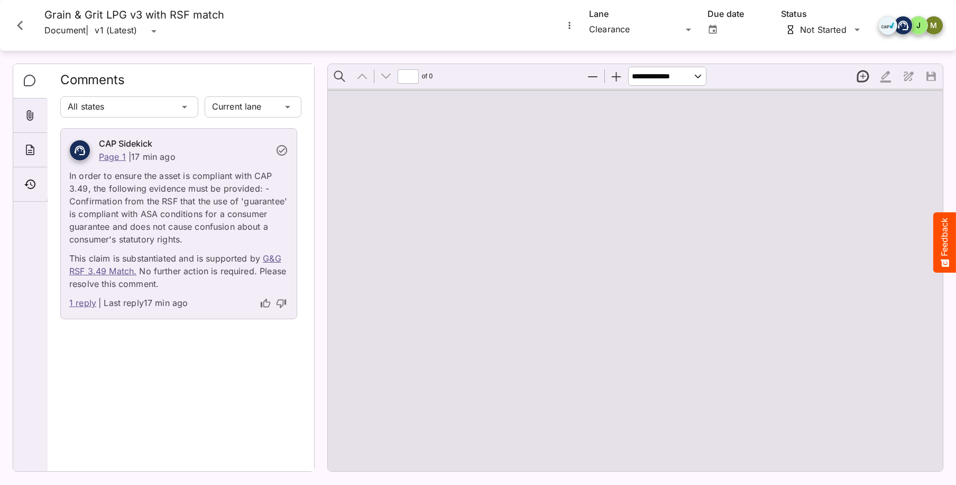
type input "*"
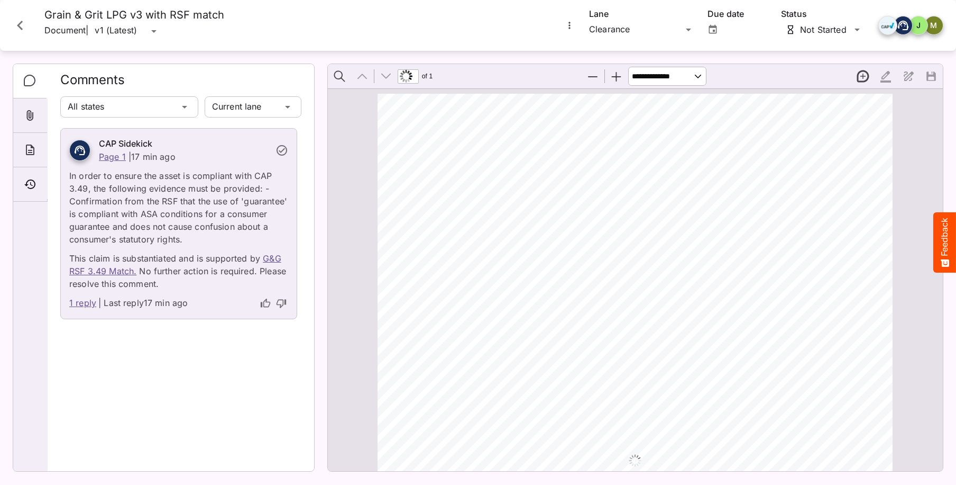
scroll to position [6, 0]
click at [29, 150] on icon "About" at bounding box center [30, 149] width 8 height 11
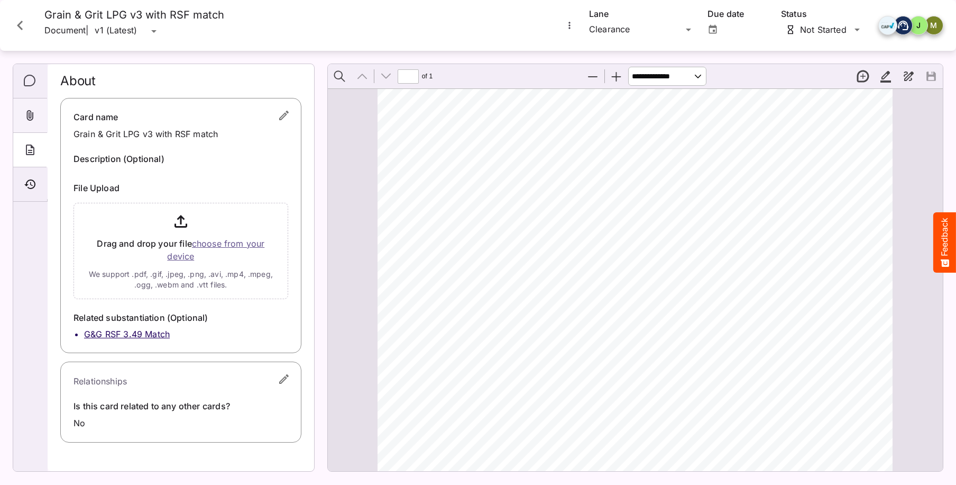
click at [34, 116] on icon "Attachments" at bounding box center [30, 115] width 13 height 13
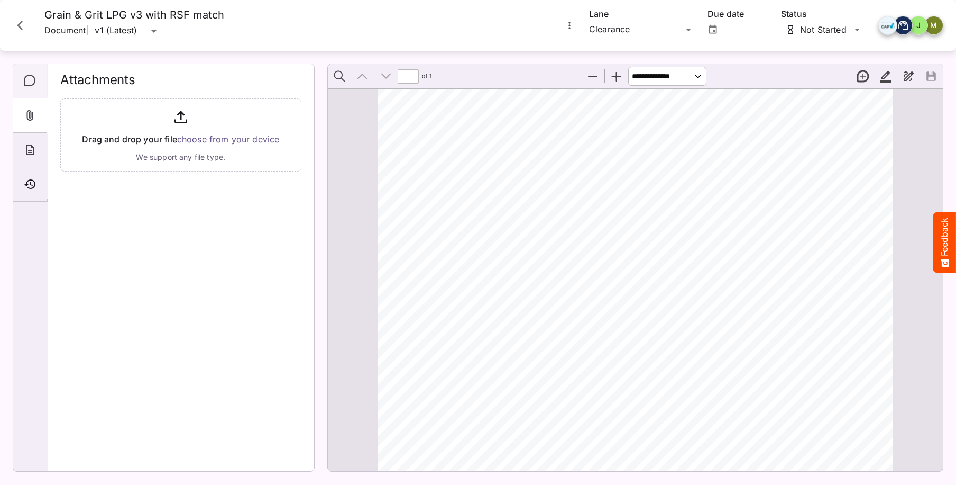
click at [29, 79] on icon "Comments" at bounding box center [30, 81] width 13 height 13
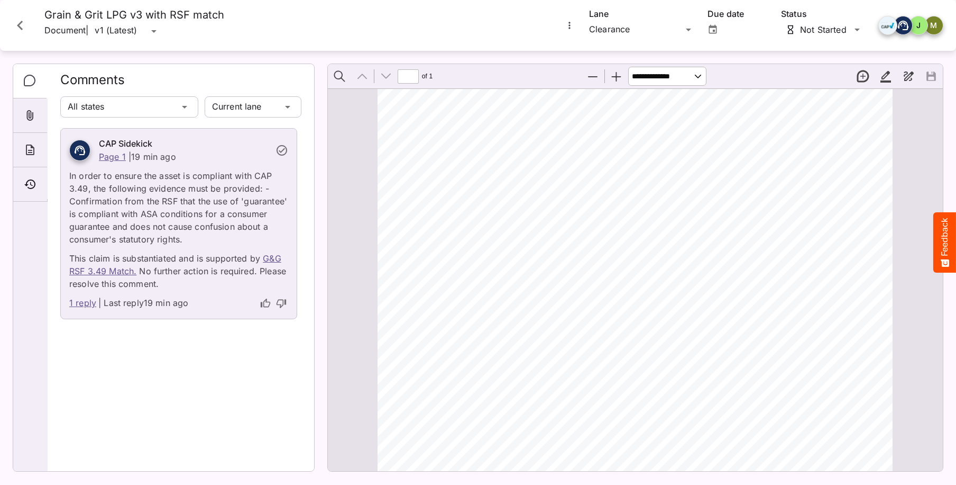
scroll to position [341, 0]
